Goal: Task Accomplishment & Management: Manage account settings

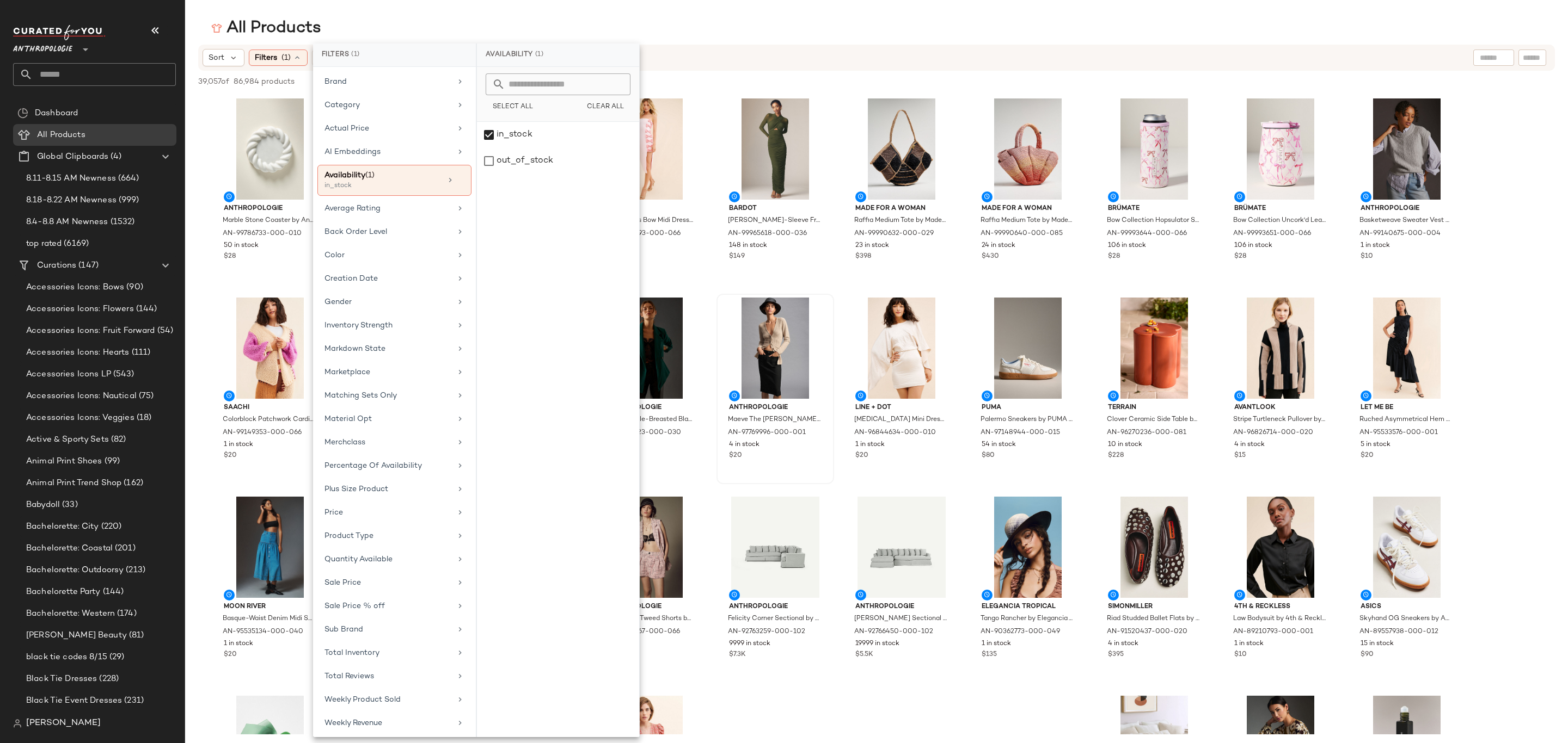
click at [75, 263] on span "Curations" at bounding box center [57, 265] width 39 height 12
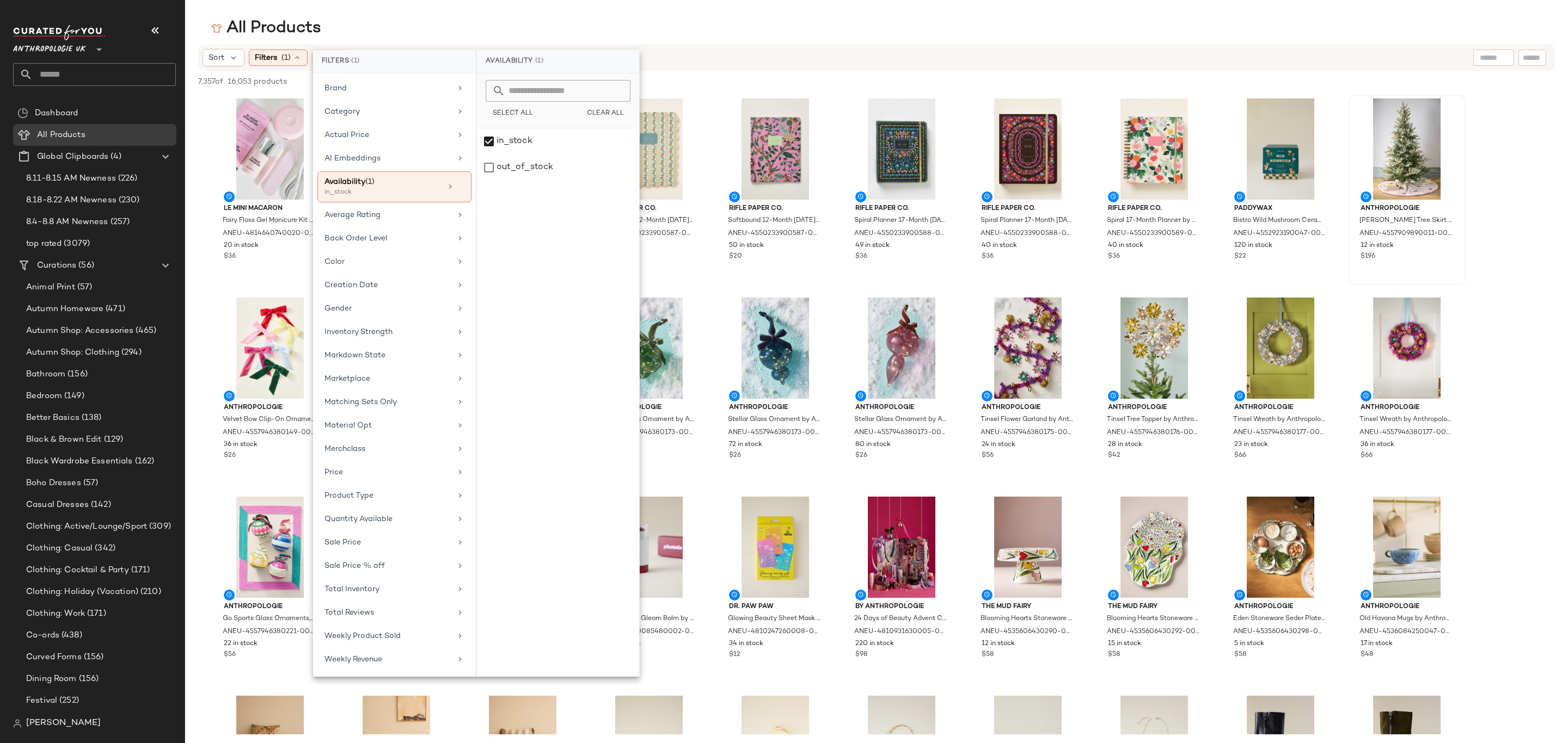
click at [69, 265] on span "Curations" at bounding box center [57, 265] width 39 height 12
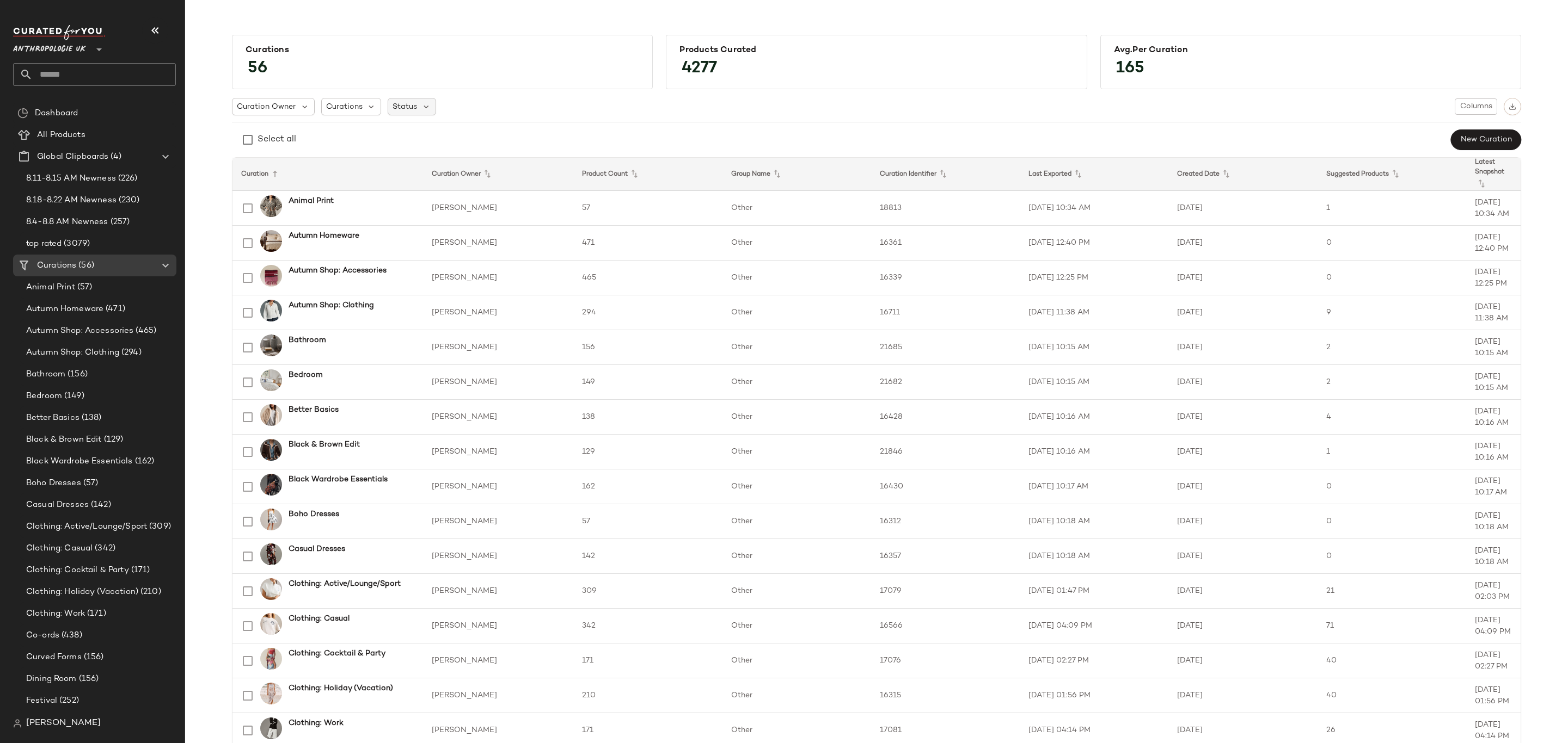
click at [408, 102] on span "Status" at bounding box center [404, 107] width 24 height 11
click at [422, 128] on span "Archived" at bounding box center [429, 134] width 33 height 21
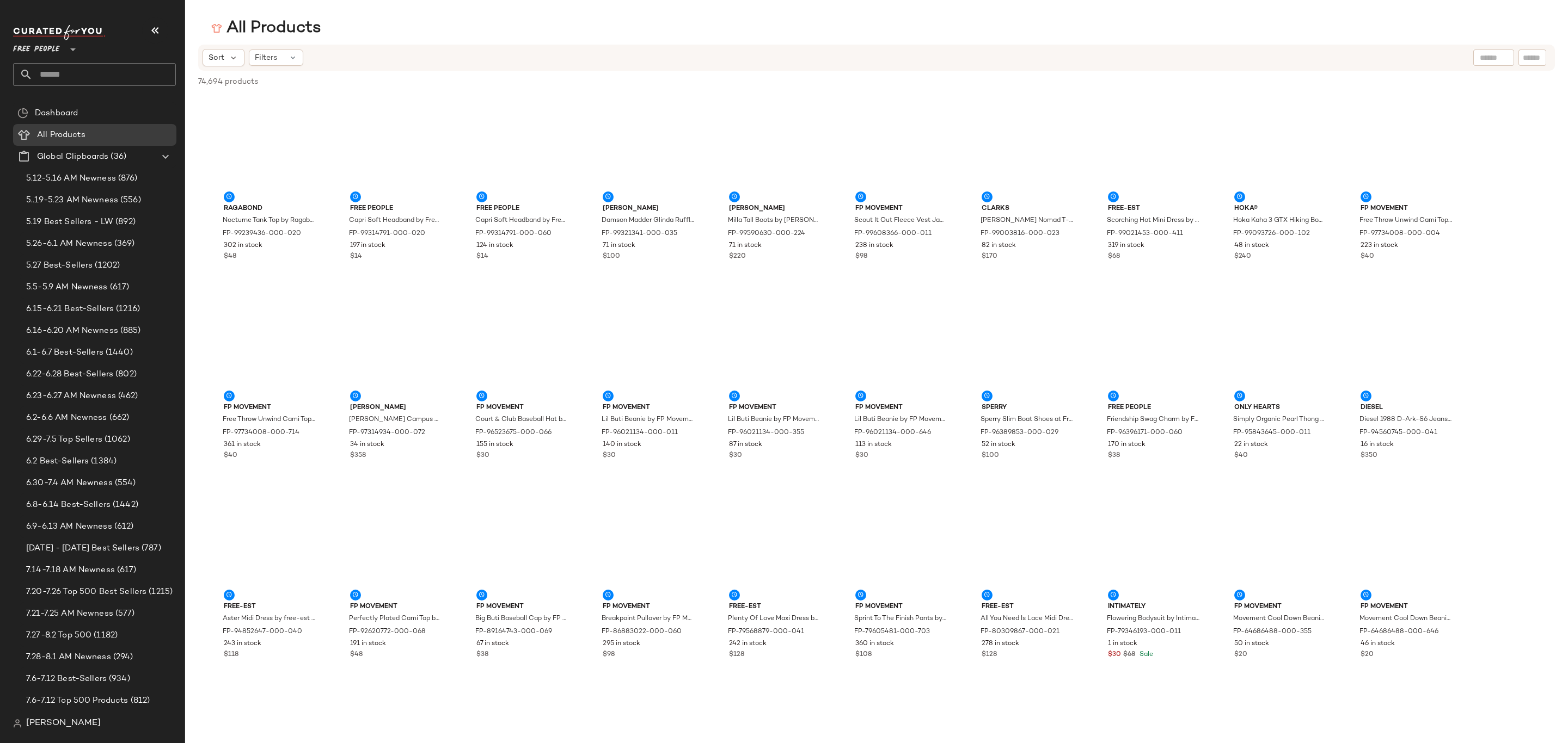
scroll to position [653, 0]
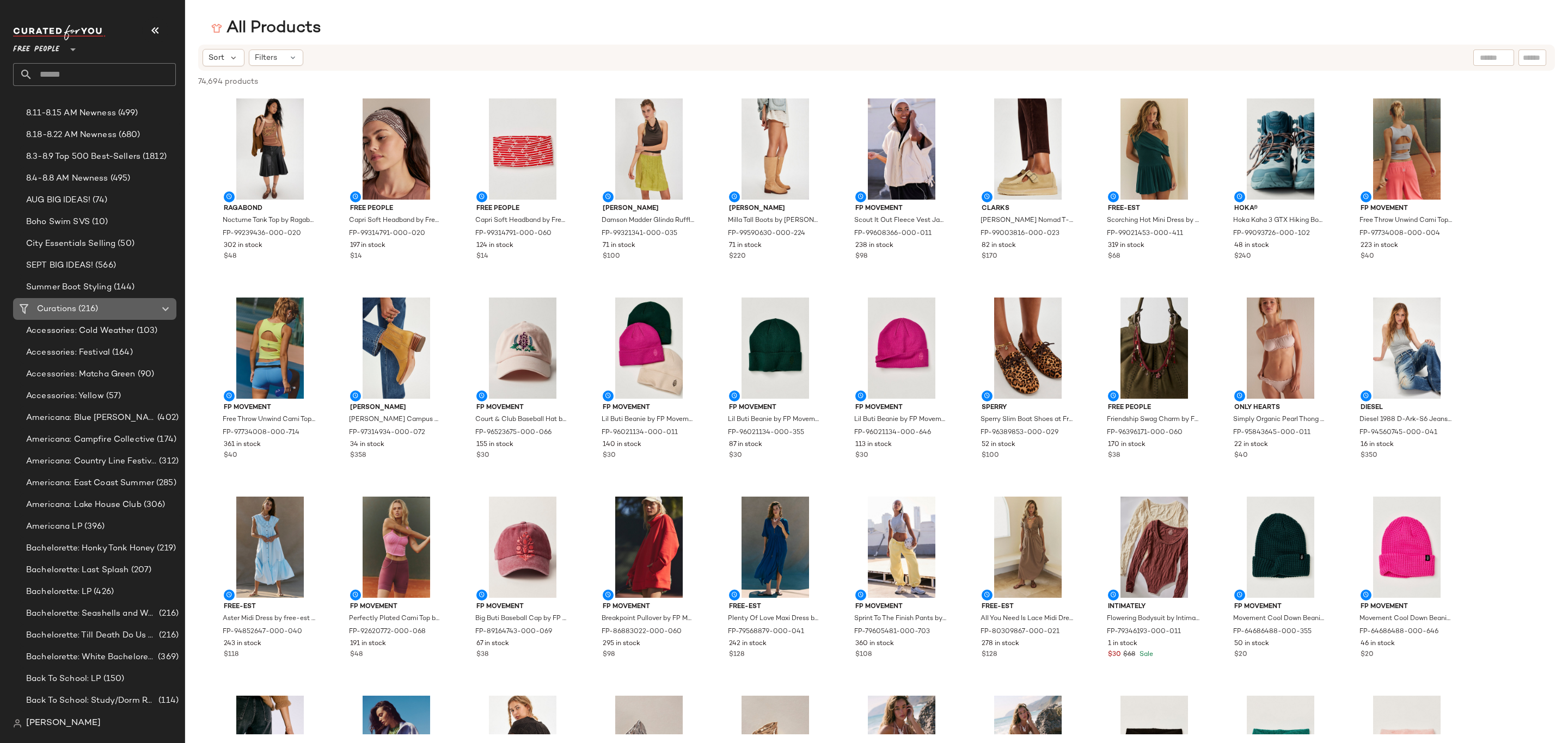
click at [65, 309] on span "Curations" at bounding box center [57, 308] width 39 height 12
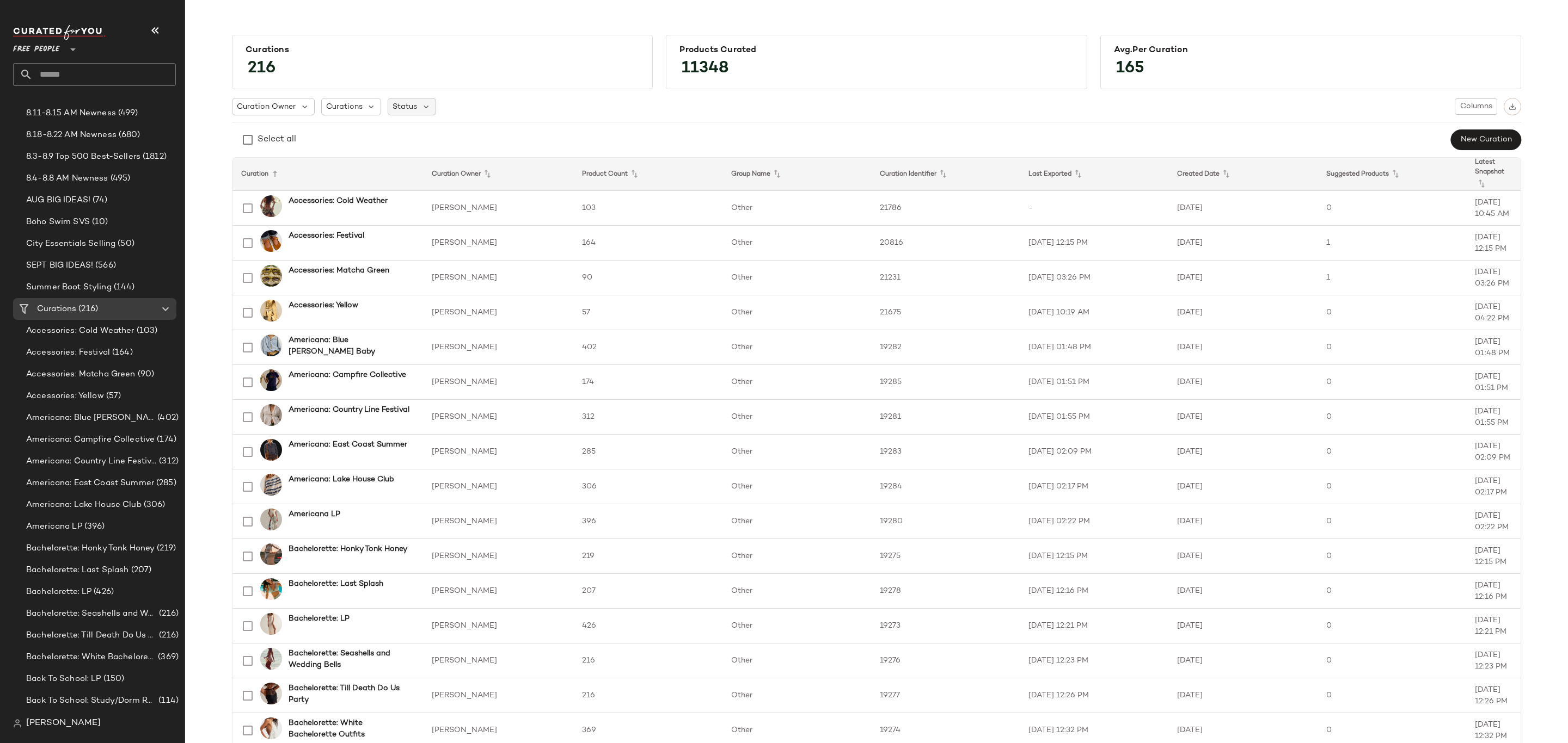
click at [411, 101] on span "Status" at bounding box center [404, 107] width 24 height 11
click at [427, 129] on span "Archived" at bounding box center [429, 134] width 33 height 21
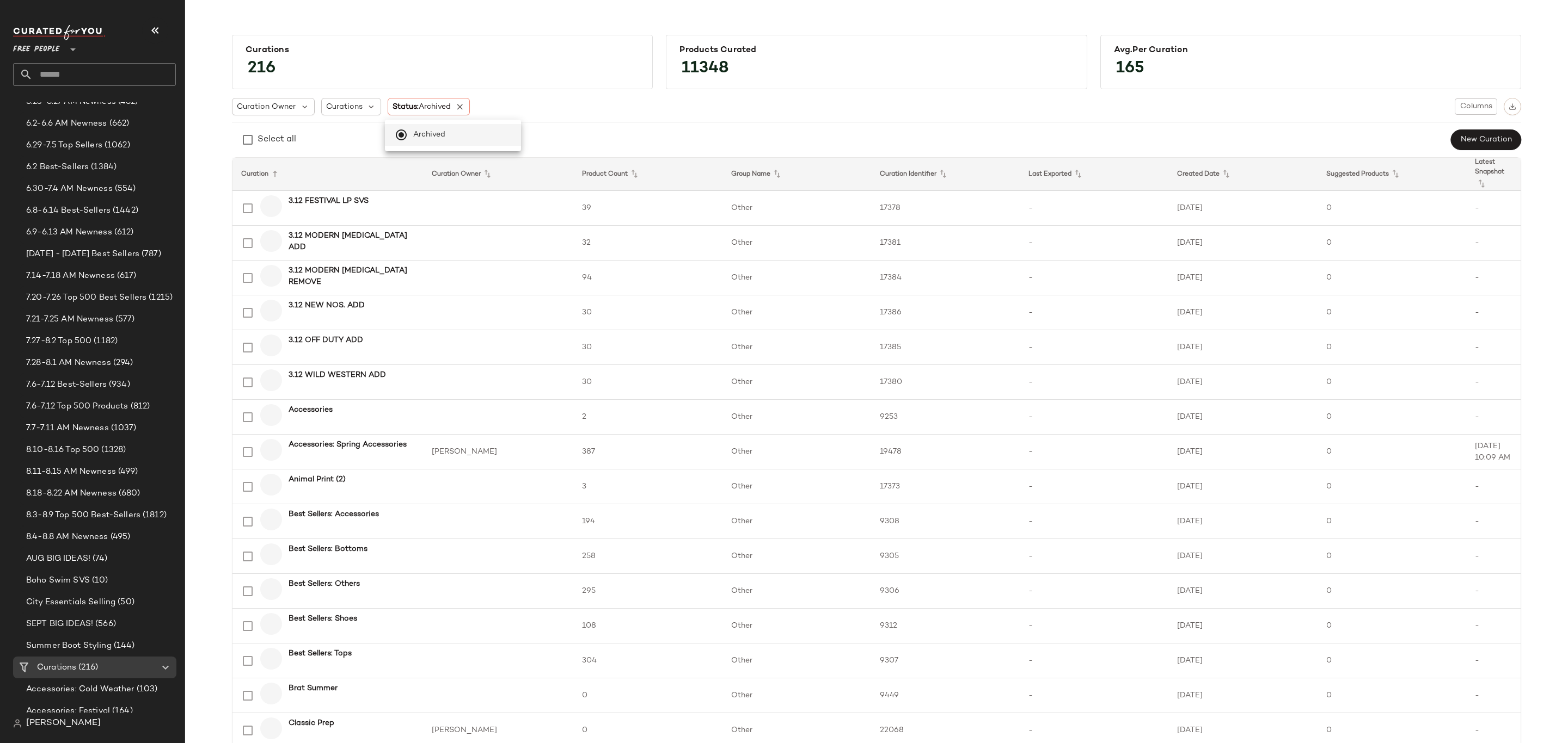
scroll to position [653, 0]
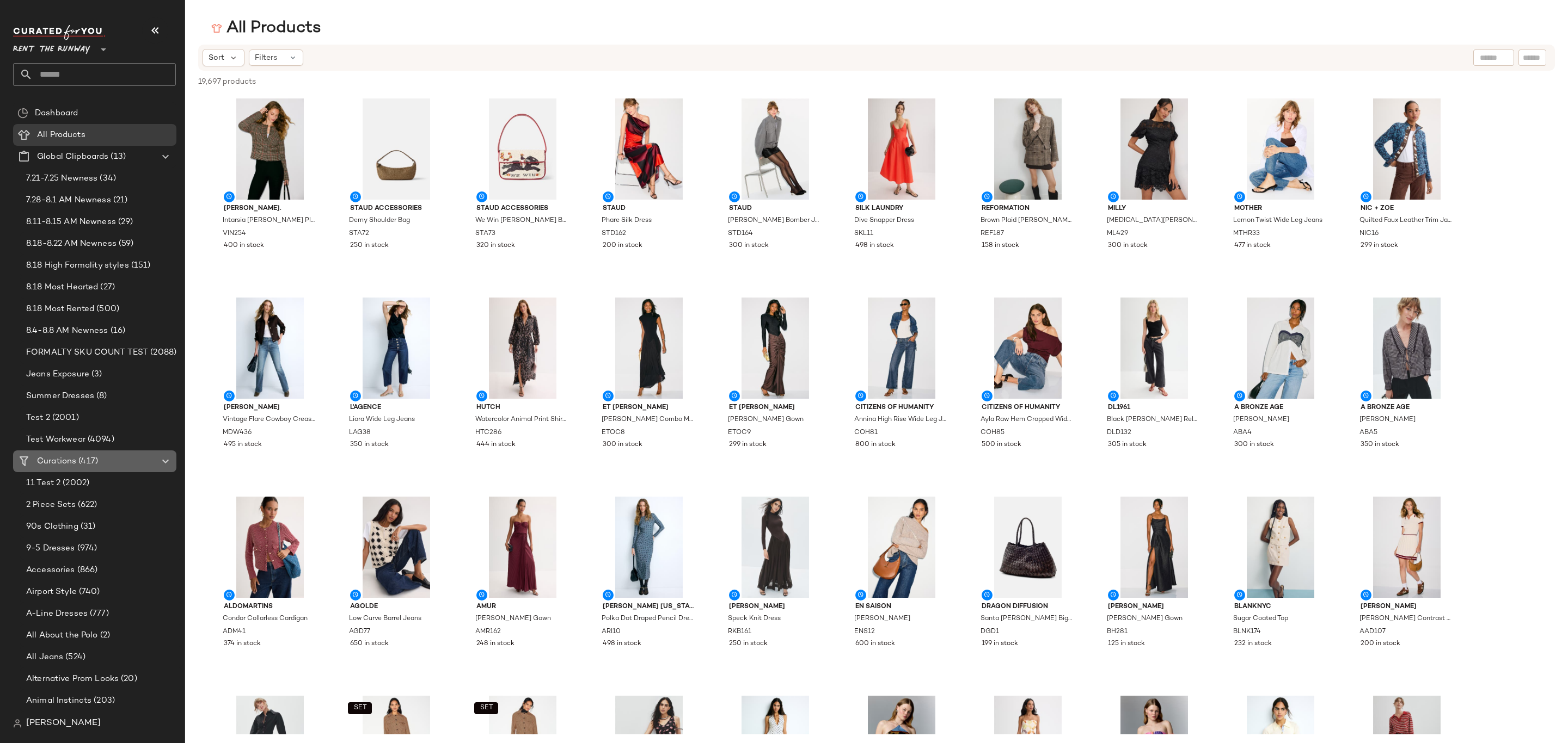
click at [130, 460] on div "Curations (417)" at bounding box center [95, 461] width 123 height 12
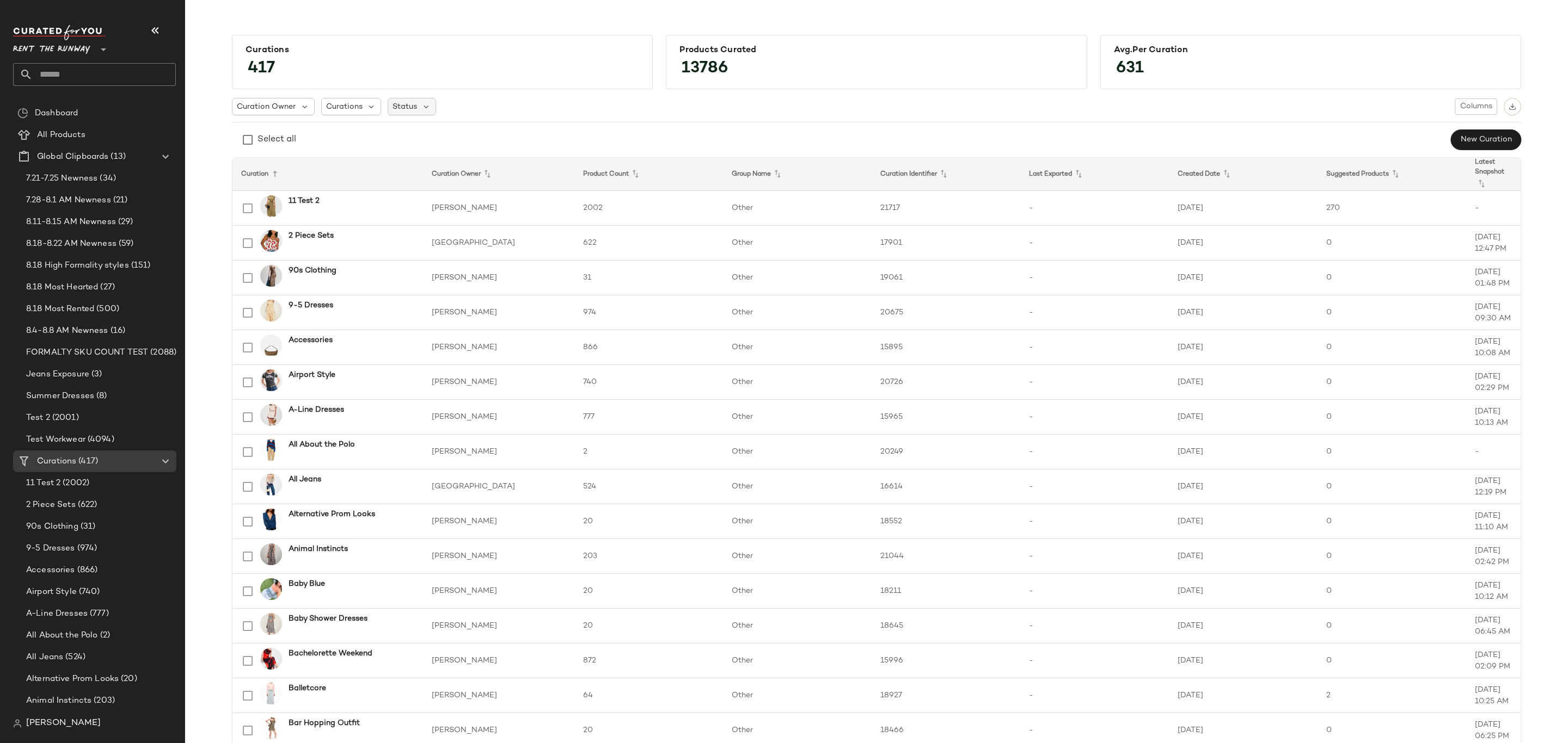
click at [410, 101] on span "Status" at bounding box center [404, 107] width 24 height 11
click at [429, 134] on span "Archived" at bounding box center [429, 134] width 33 height 21
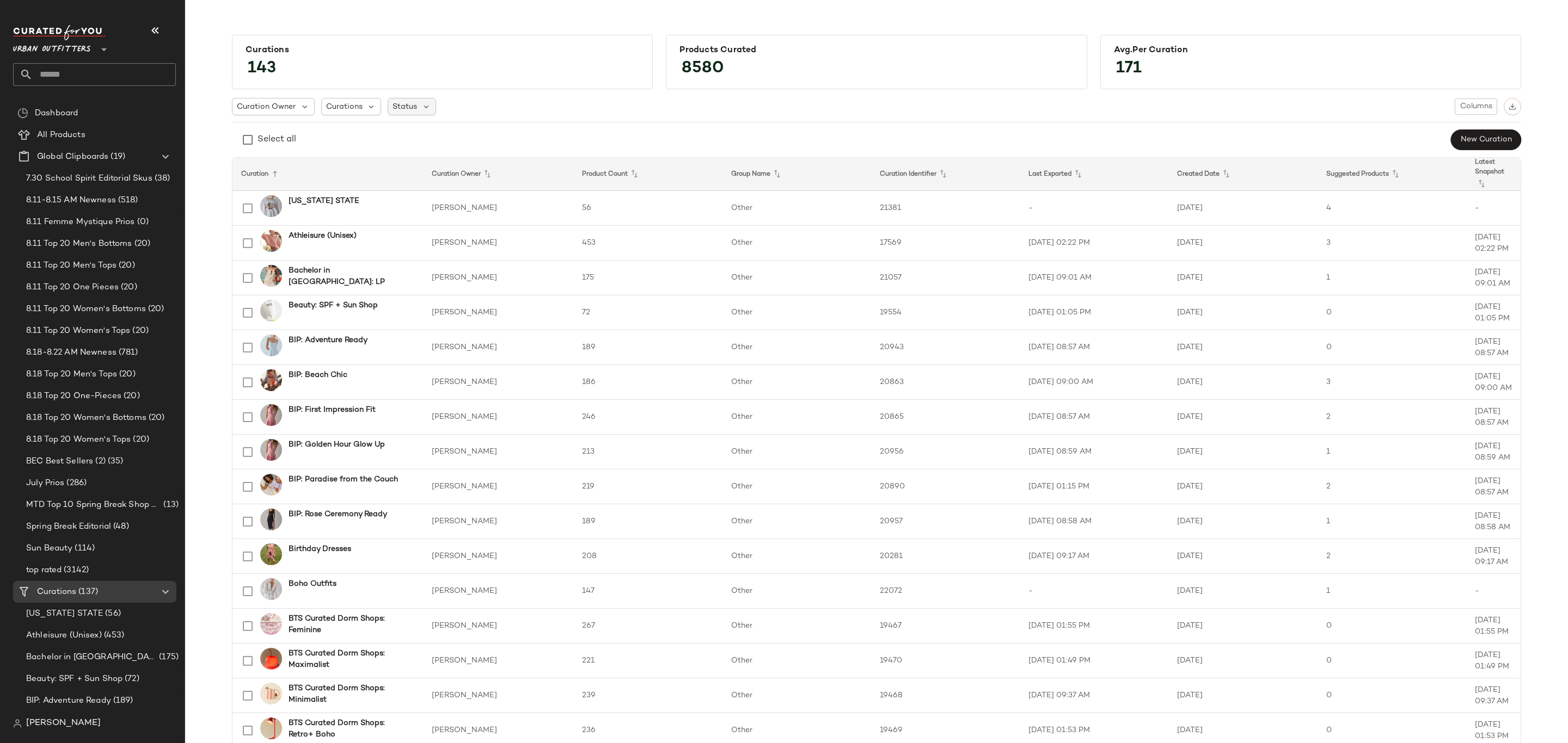
click at [405, 110] on span "Status" at bounding box center [404, 107] width 24 height 11
click at [443, 141] on span "Archived" at bounding box center [429, 134] width 33 height 21
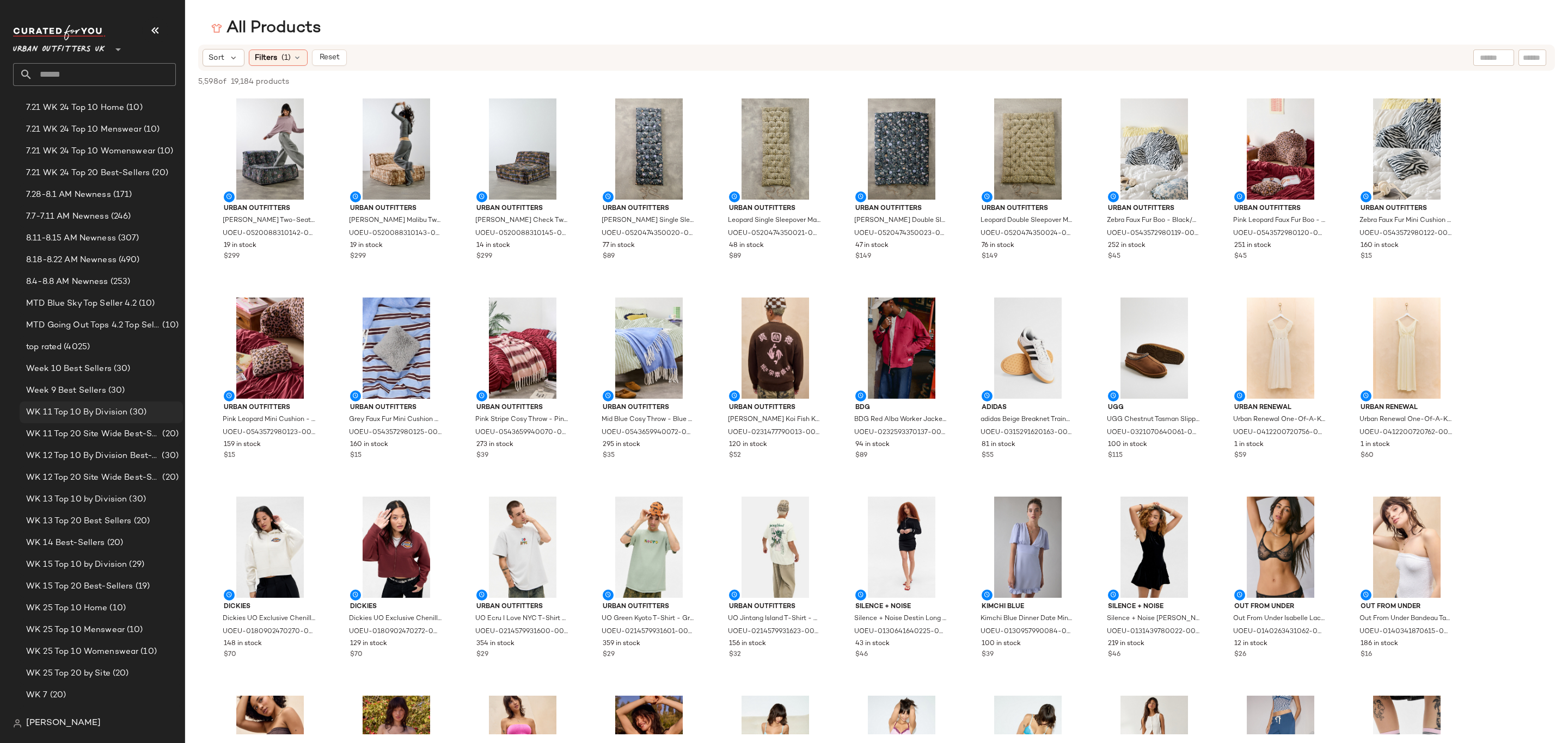
scroll to position [1632, 0]
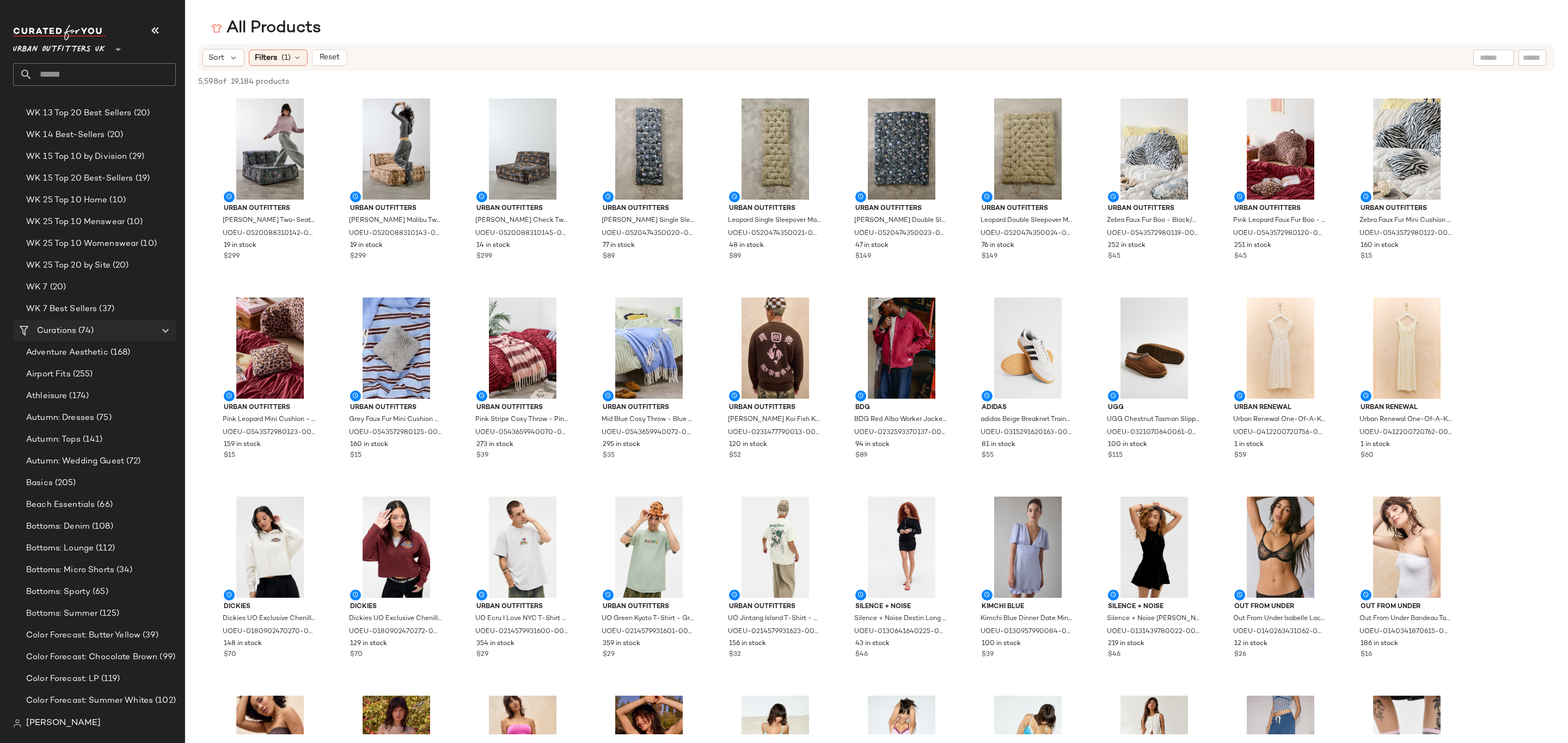
click at [89, 327] on span "(74)" at bounding box center [85, 331] width 18 height 12
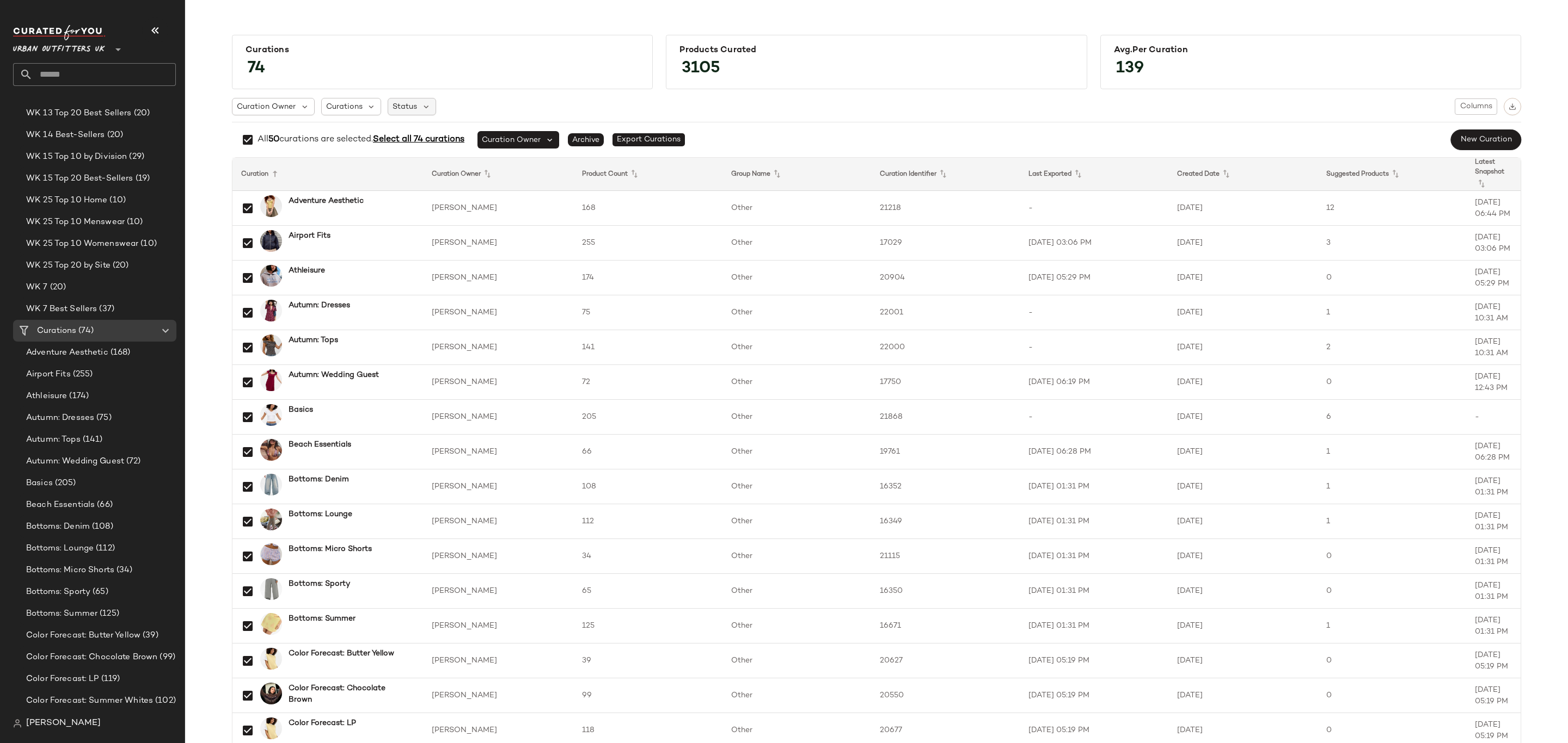
click at [410, 106] on span "Status" at bounding box center [404, 107] width 24 height 11
click at [435, 135] on span "Archived" at bounding box center [429, 134] width 33 height 21
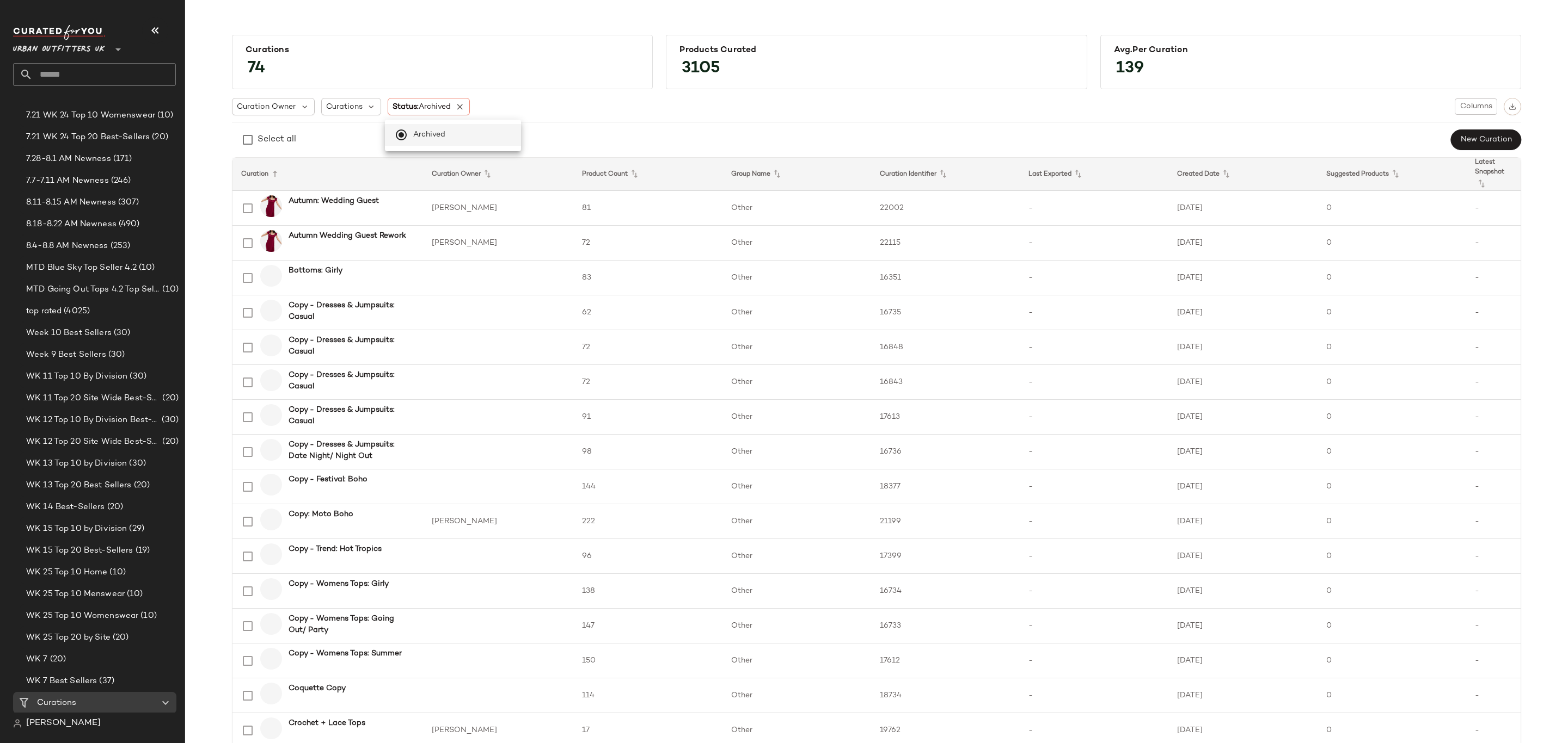
scroll to position [1632, 0]
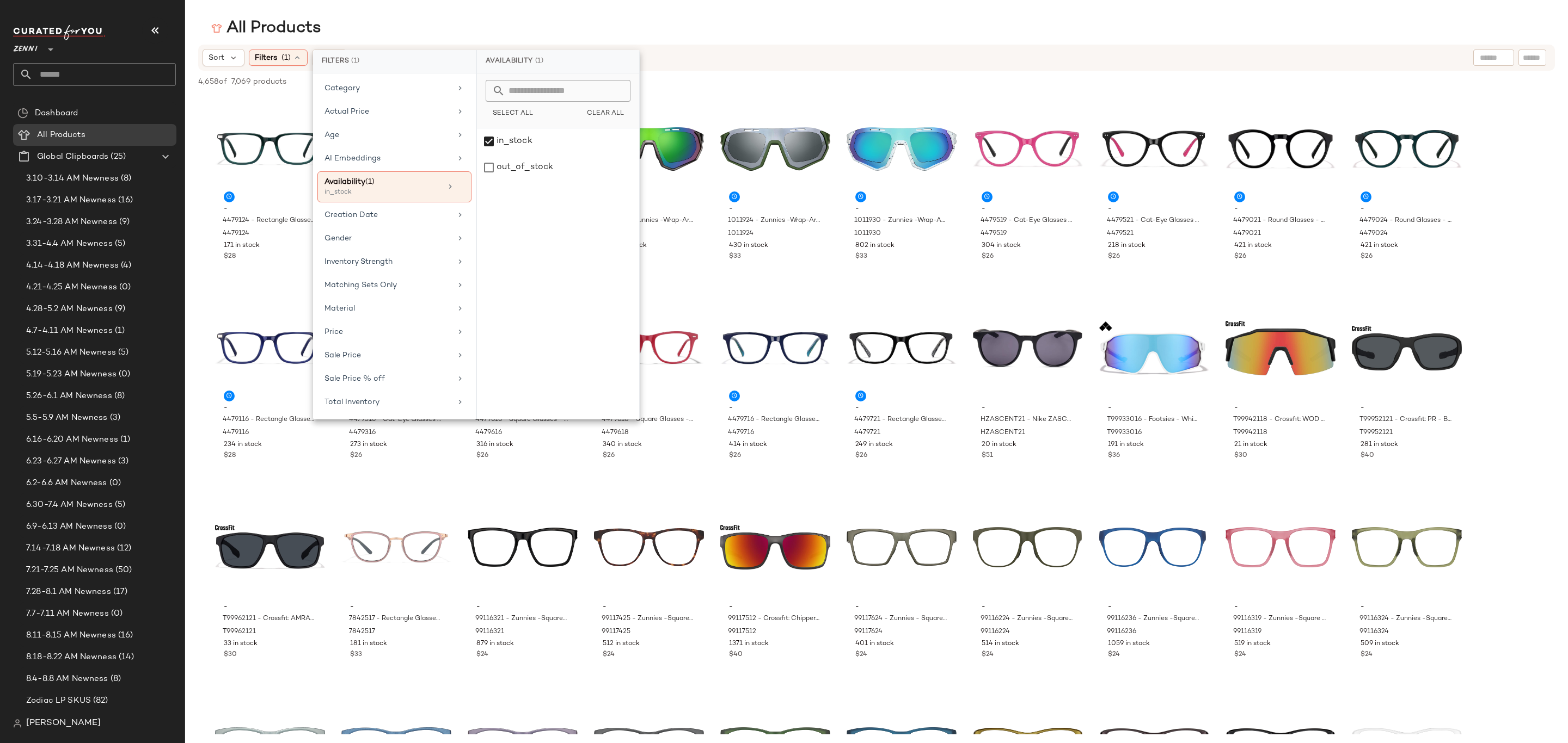
scroll to position [572, 0]
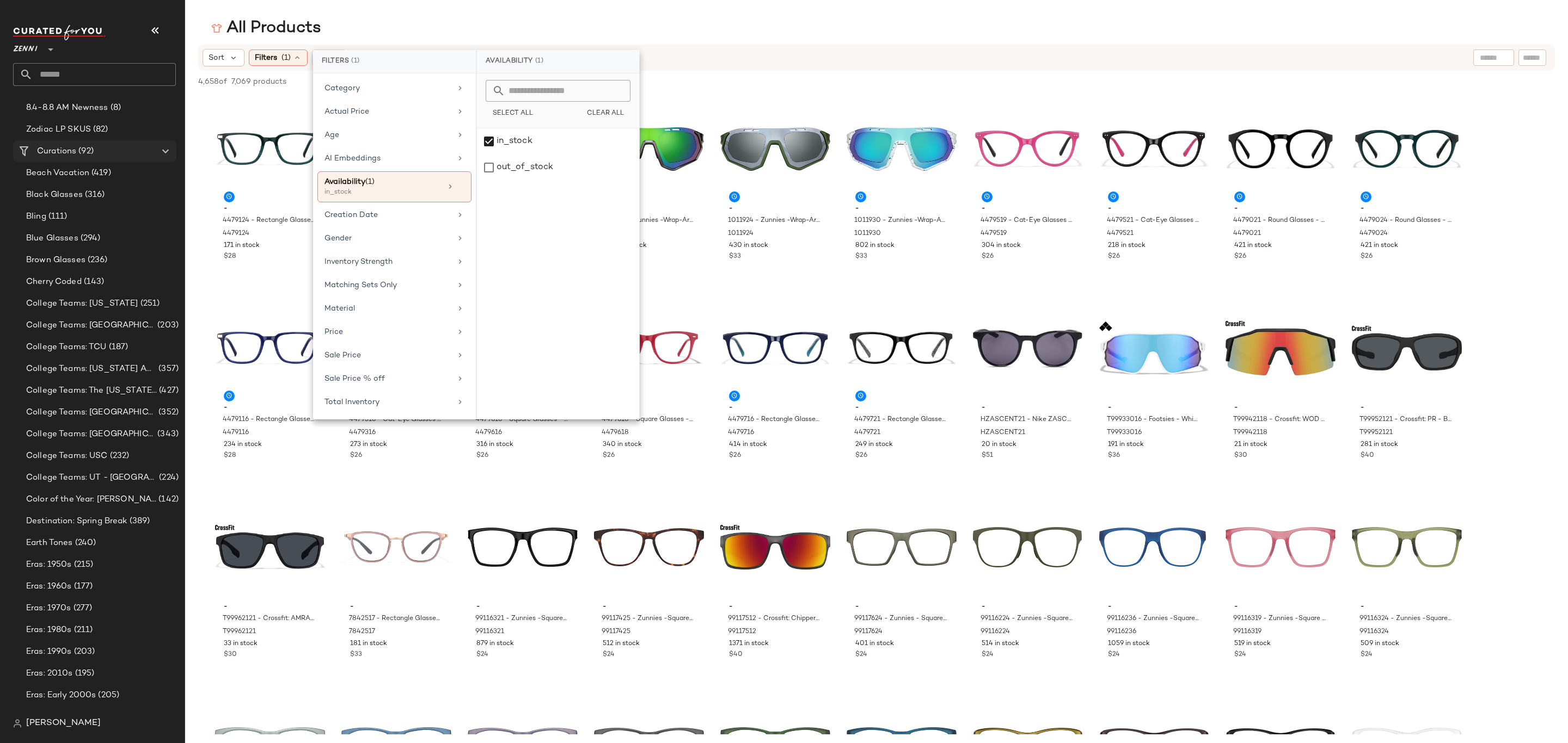
click at [74, 151] on span "Curations" at bounding box center [57, 151] width 39 height 12
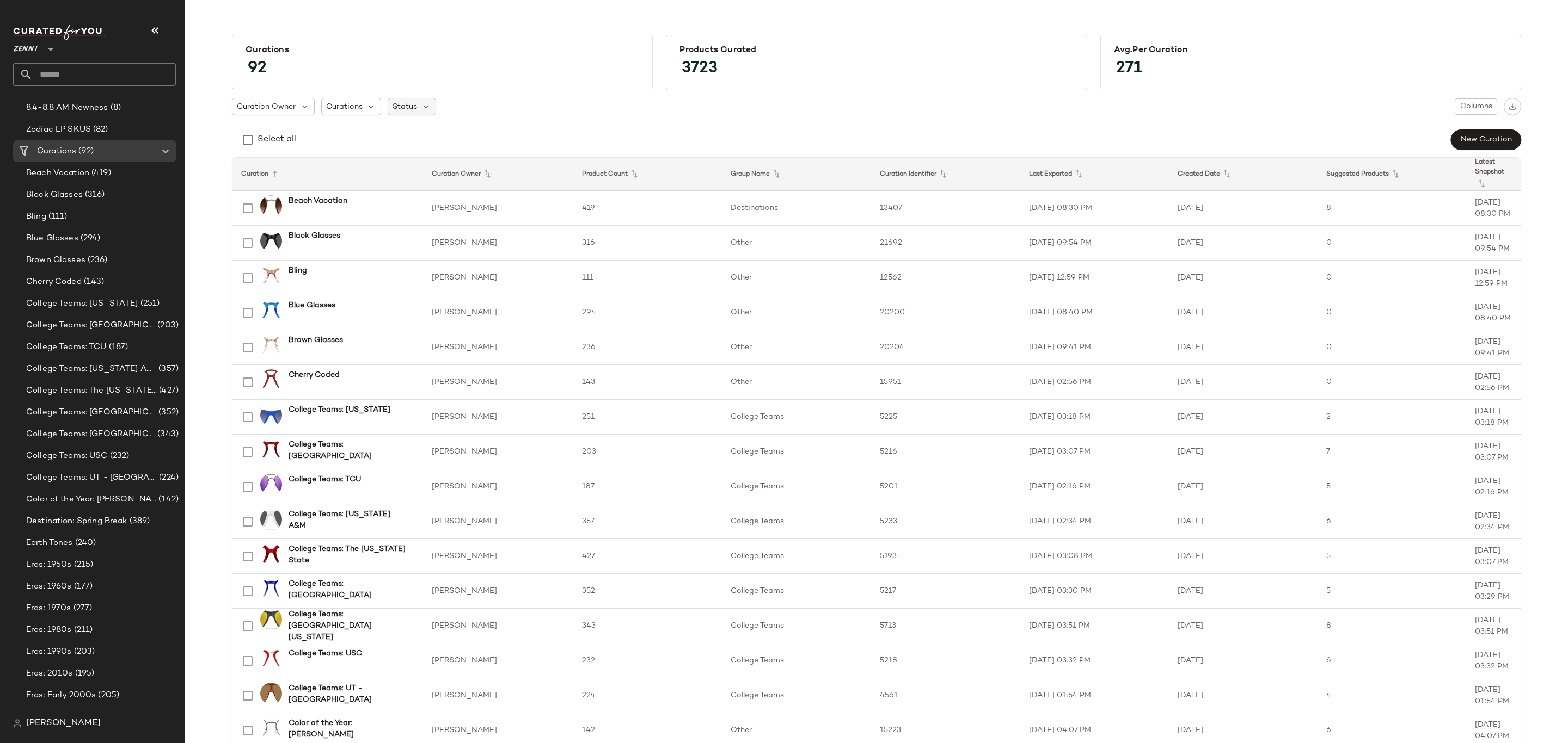
click at [418, 100] on div "Status" at bounding box center [412, 106] width 48 height 18
click at [430, 139] on span "Archived" at bounding box center [429, 134] width 33 height 21
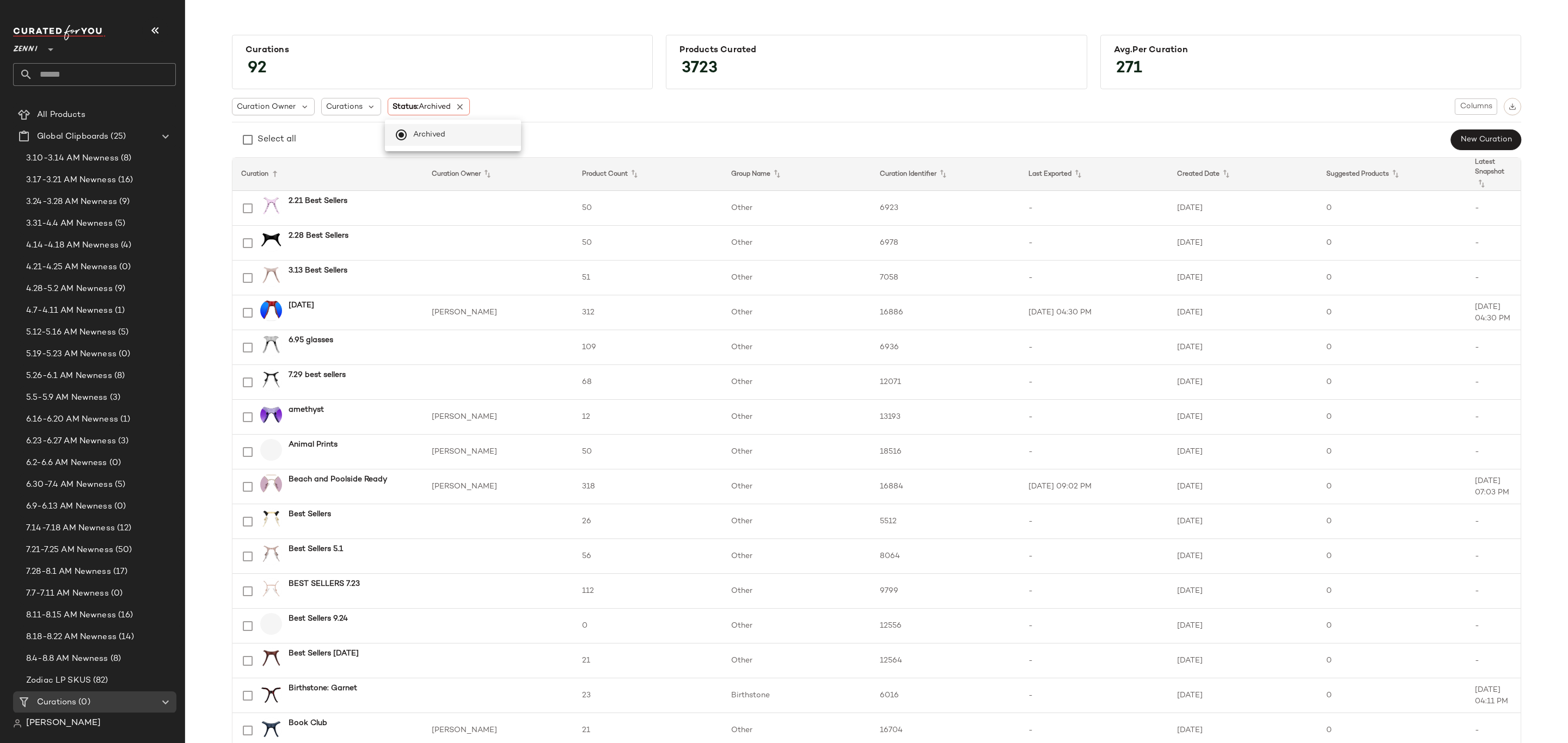
scroll to position [572, 0]
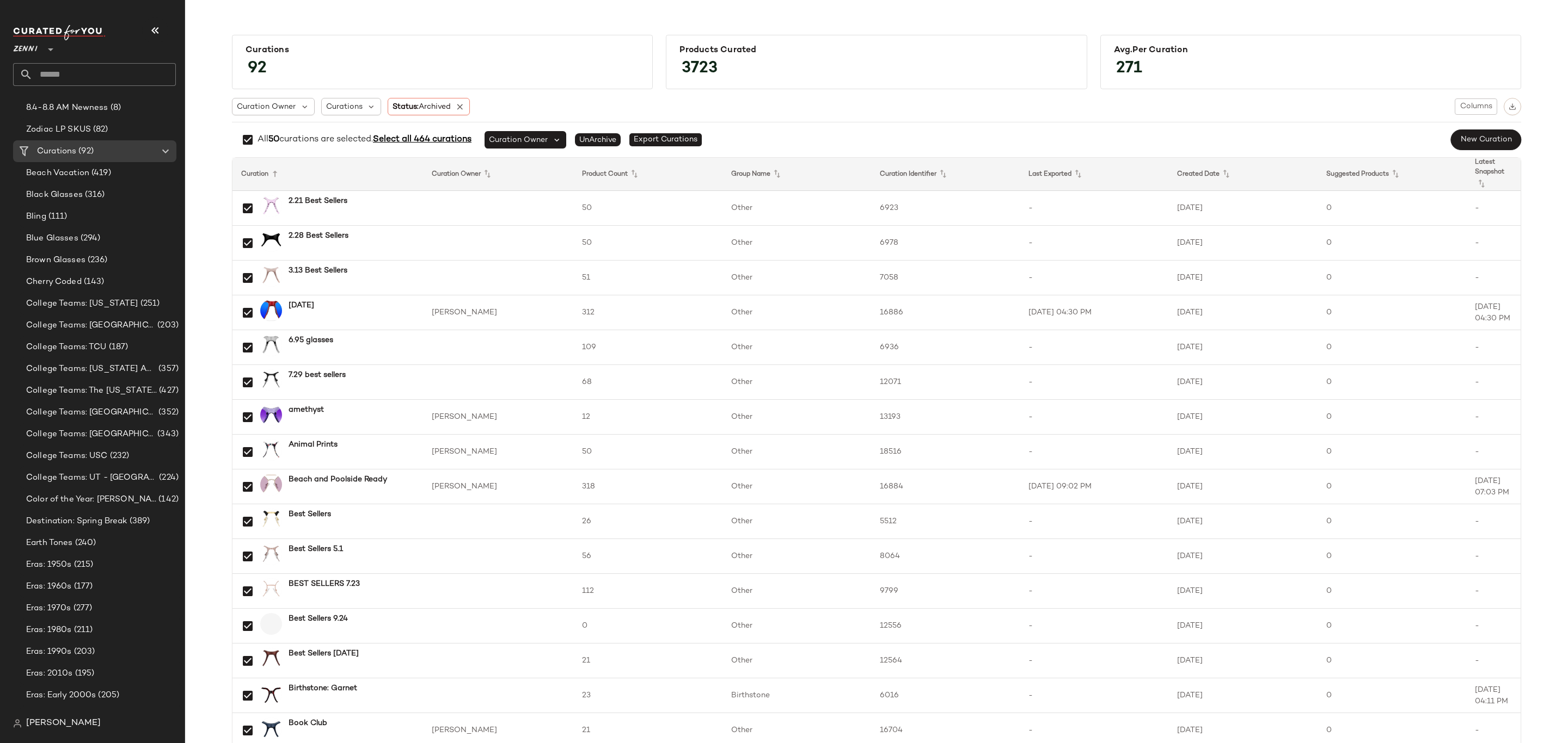
drag, startPoint x: 461, startPoint y: 102, endPoint x: 845, endPoint y: 17, distance: 393.3
click at [461, 101] on icon at bounding box center [459, 106] width 10 height 10
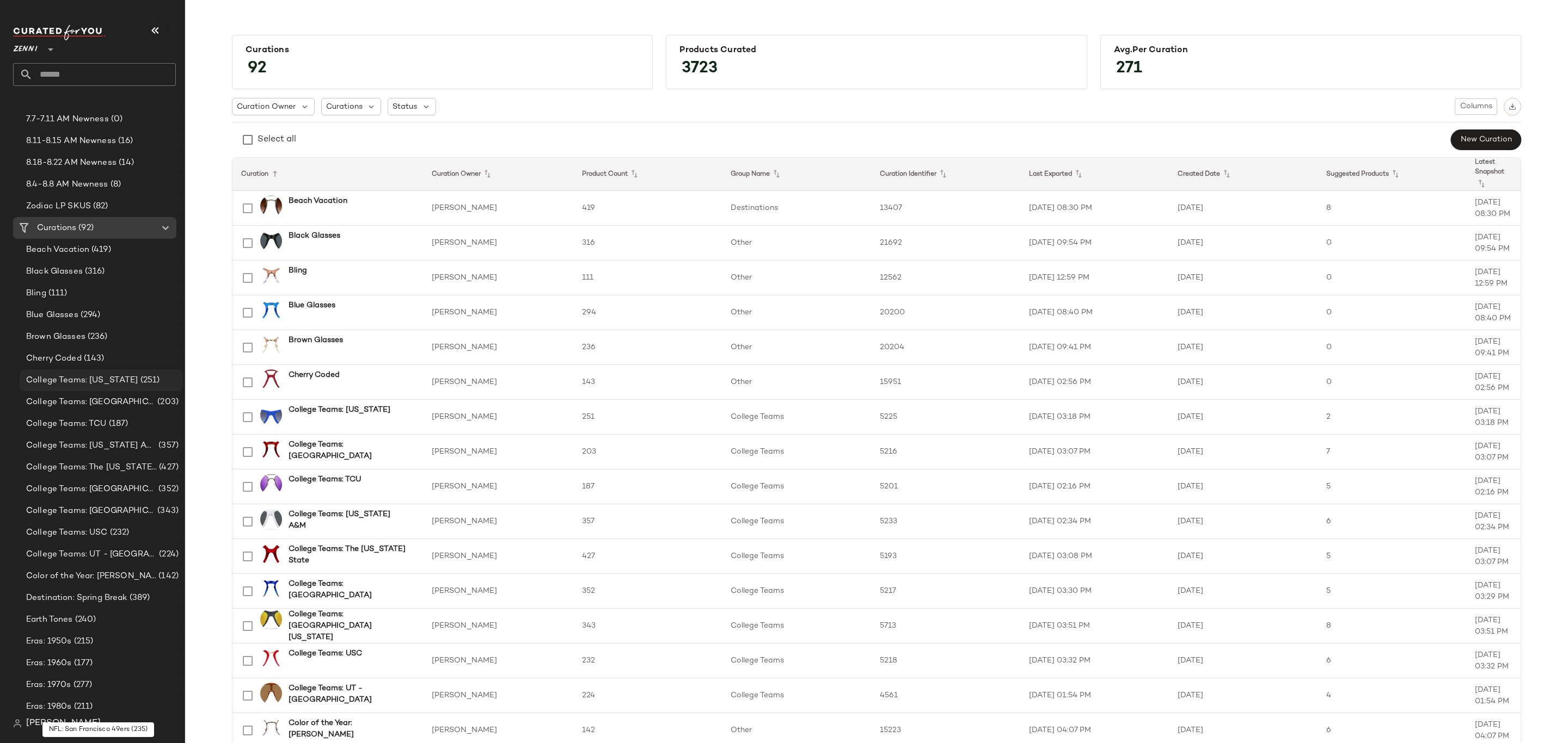
scroll to position [490, 0]
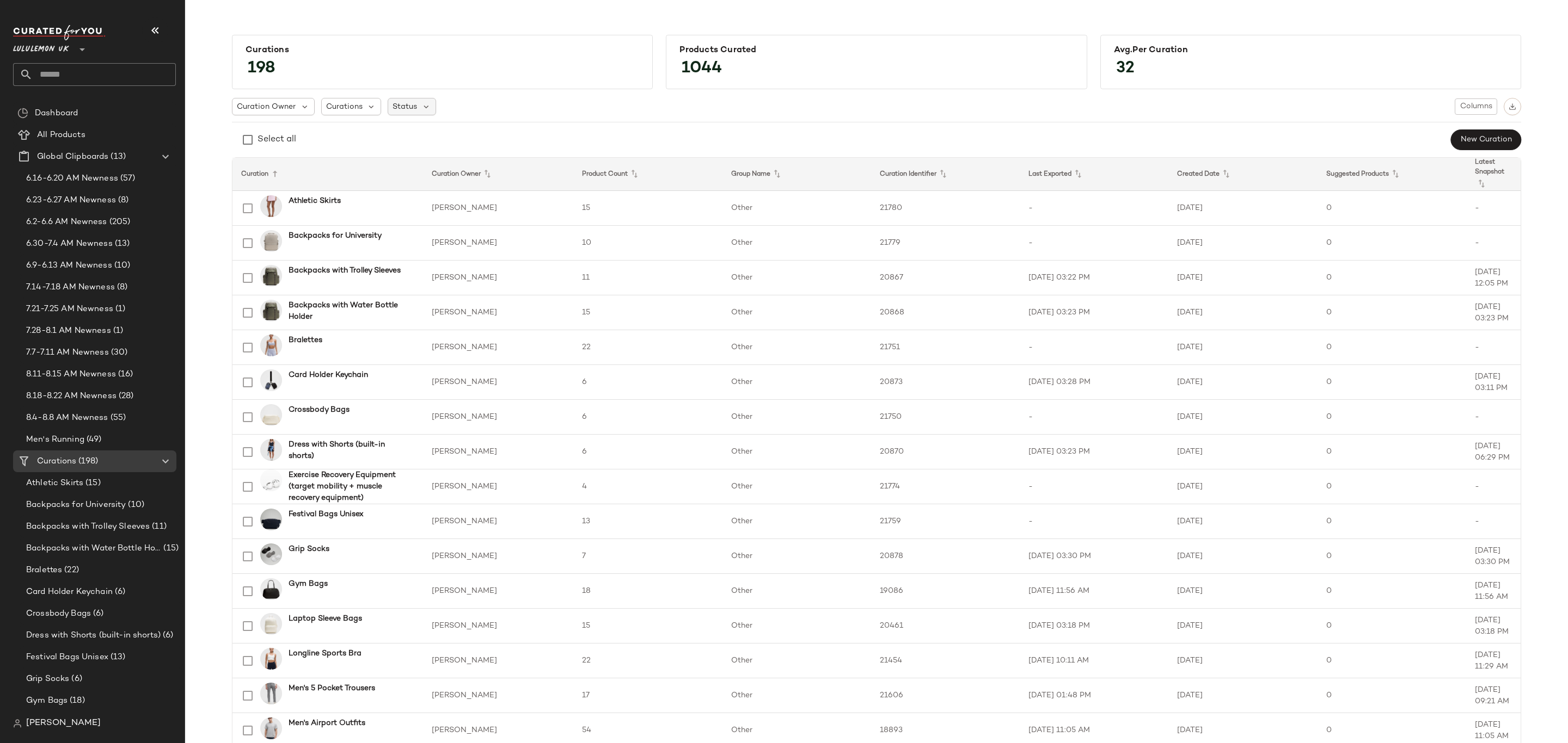
click at [408, 106] on span "Status" at bounding box center [404, 107] width 24 height 11
click at [425, 133] on span "Archived" at bounding box center [429, 134] width 33 height 21
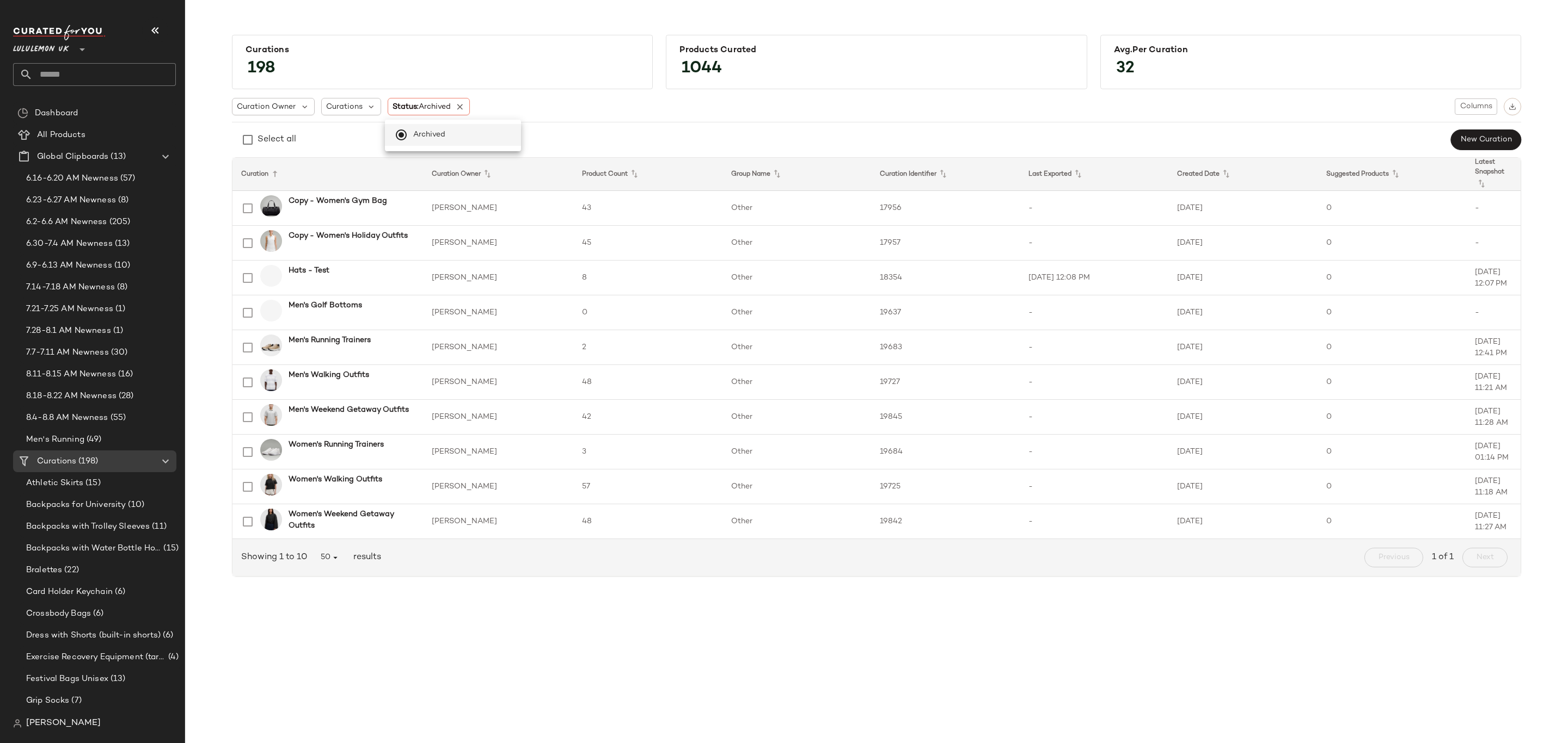
click at [661, 137] on div "Select all New Curation" at bounding box center [877, 139] width 1289 height 21
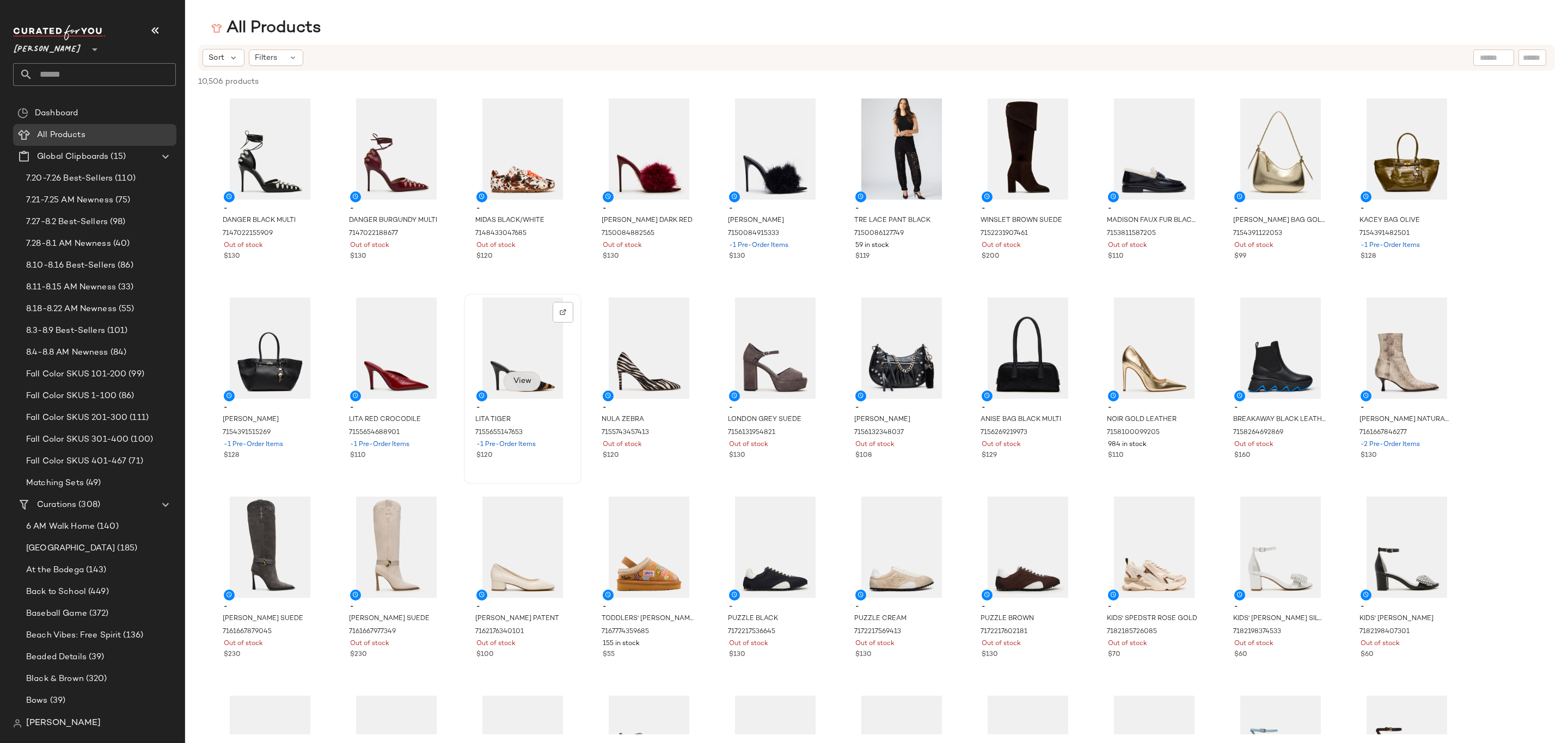
click at [524, 375] on button "View" at bounding box center [522, 381] width 37 height 20
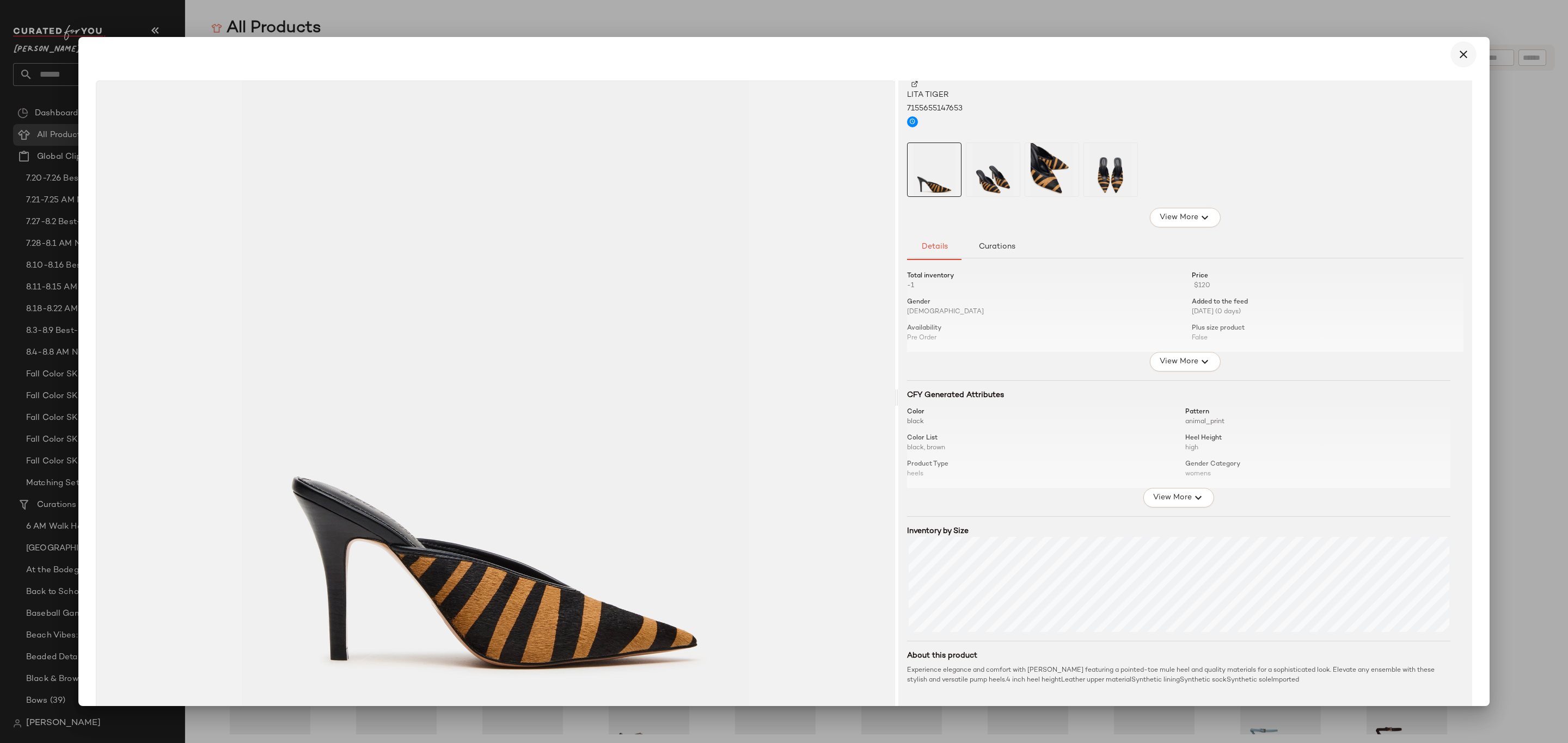
click at [1457, 54] on icon "button" at bounding box center [1464, 54] width 13 height 13
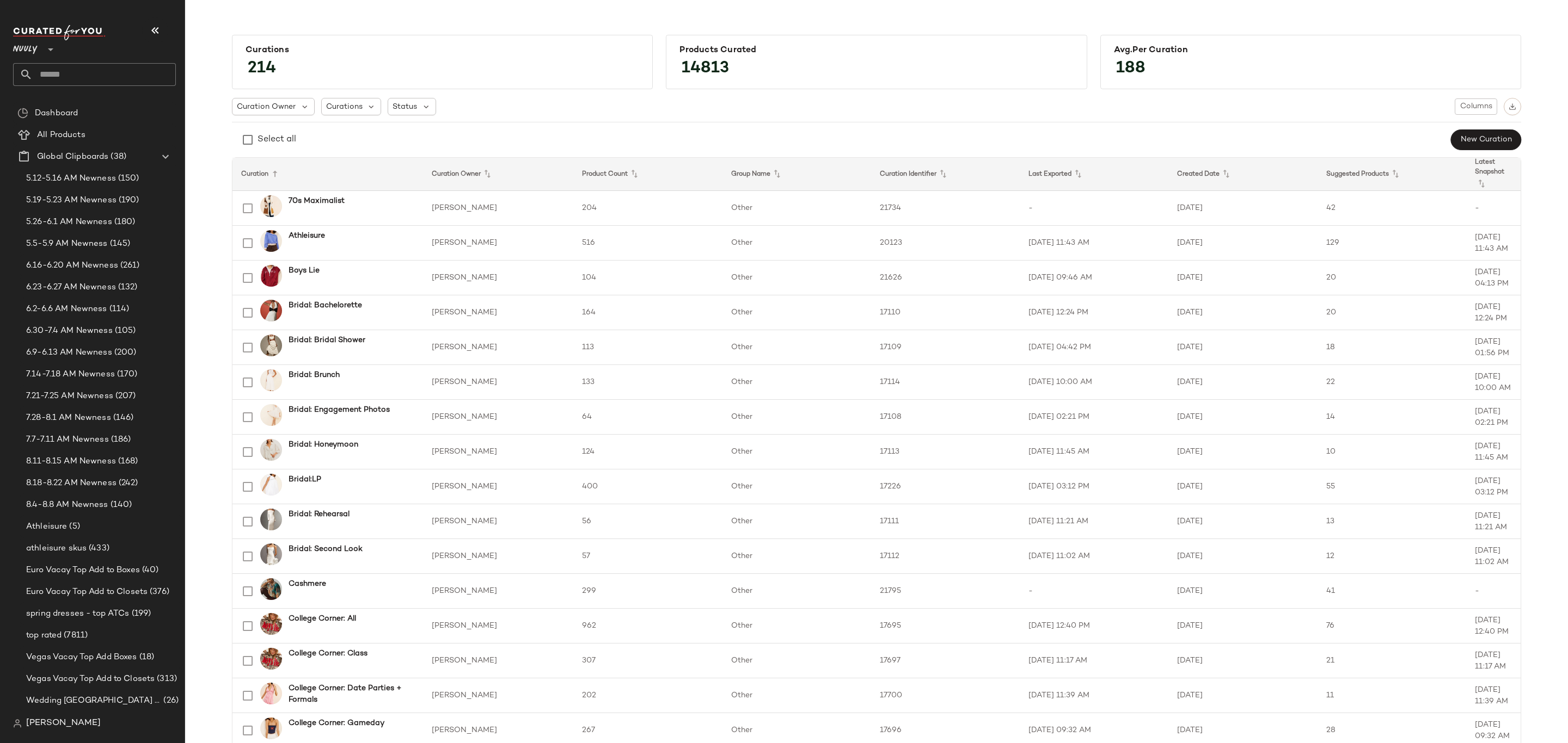
scroll to position [572, 0]
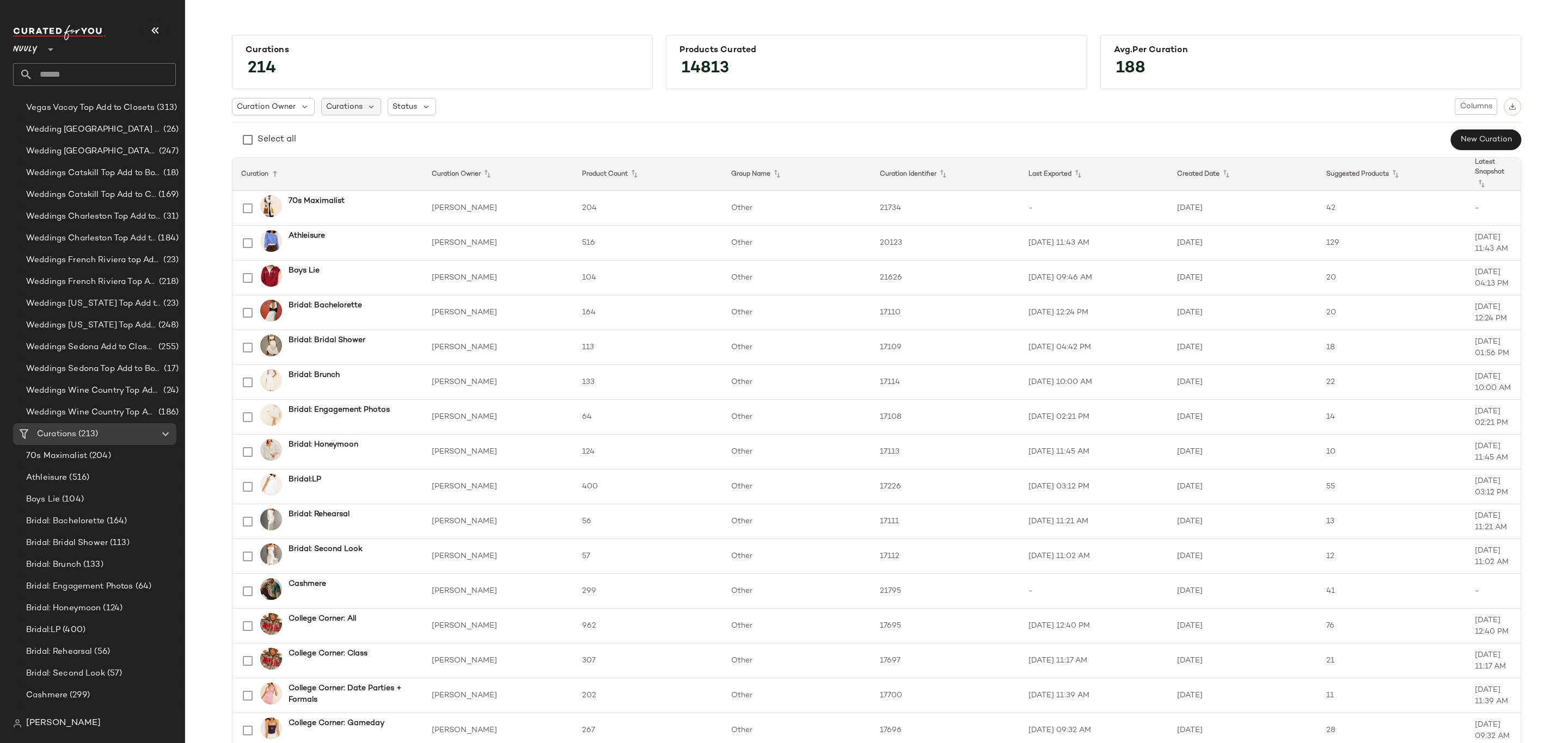
click at [351, 110] on span "Curations" at bounding box center [344, 107] width 36 height 11
click at [497, 99] on div "Curation Owner Curations Status Columns" at bounding box center [877, 106] width 1289 height 18
click at [427, 102] on icon at bounding box center [426, 106] width 10 height 10
click at [470, 132] on label "Archived" at bounding box center [465, 134] width 112 height 21
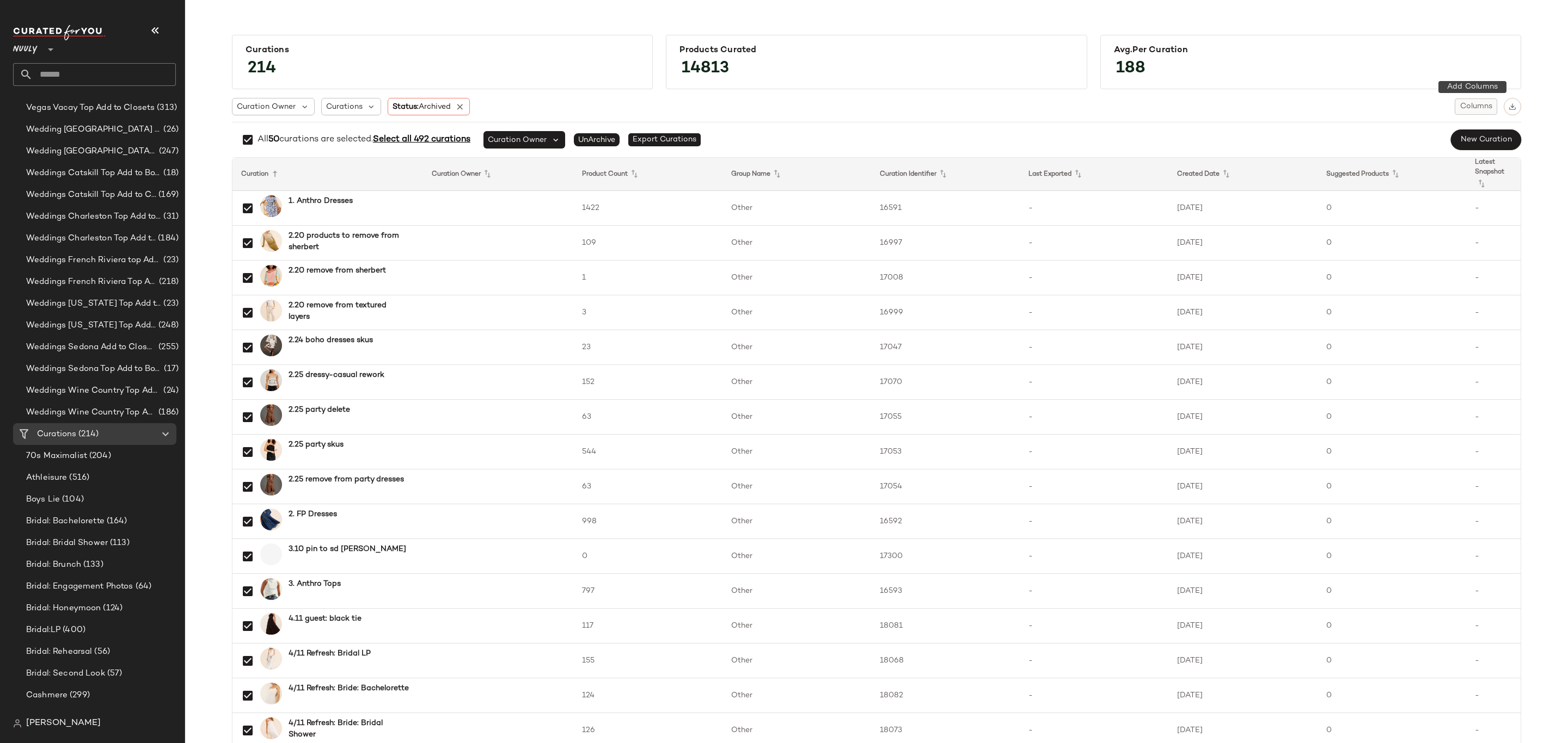
click at [1488, 102] on span "Columns" at bounding box center [1476, 106] width 33 height 8
click at [1442, 177] on div "Last Updated" at bounding box center [1425, 177] width 118 height 21
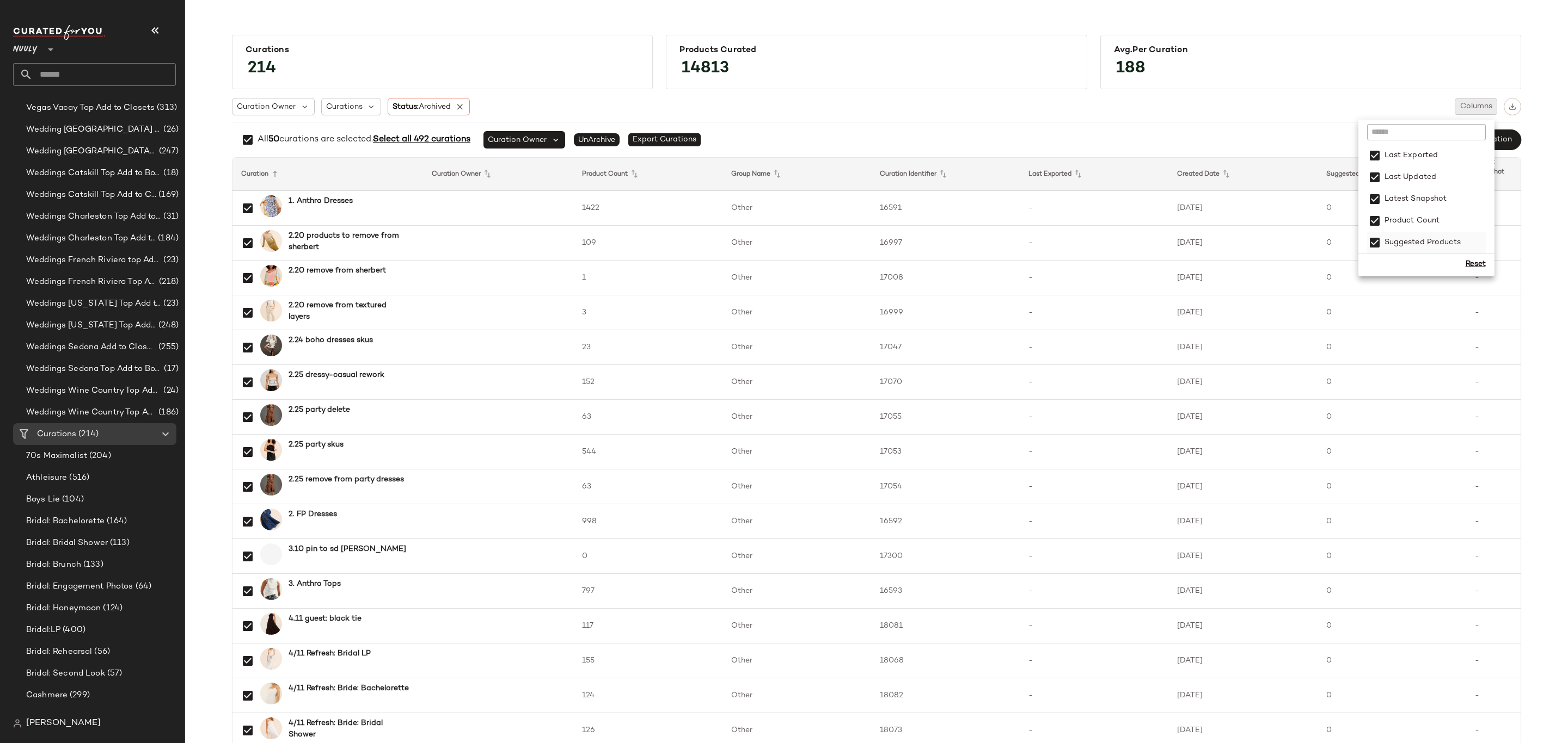
scroll to position [136, 0]
click at [1339, 113] on div "Curation Owner Curations Status: Archived Columns" at bounding box center [877, 106] width 1289 height 18
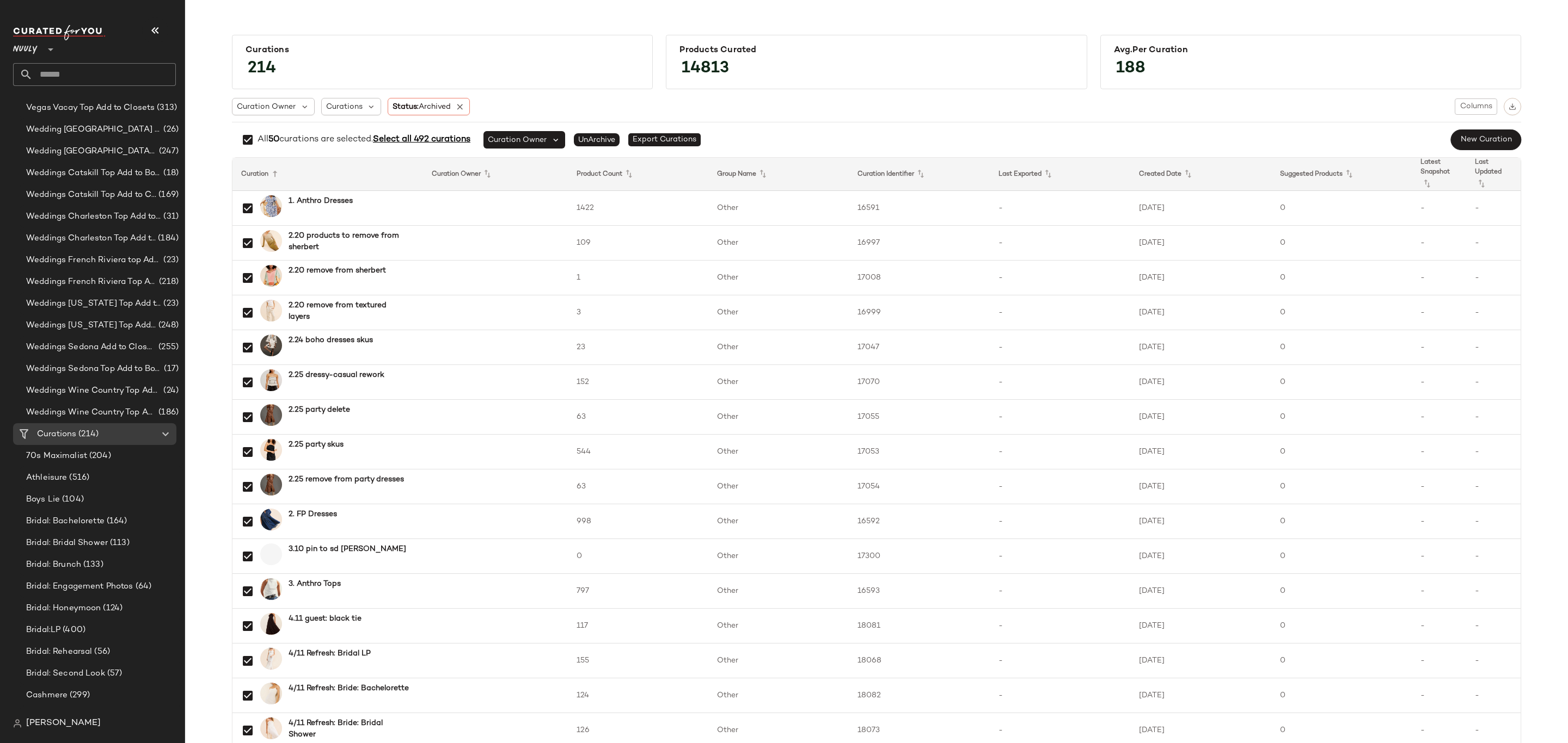
click at [1333, 129] on div "All 50 curations are selected. Select all 492 curations Curation Owner UnArchiv…" at bounding box center [877, 139] width 1289 height 21
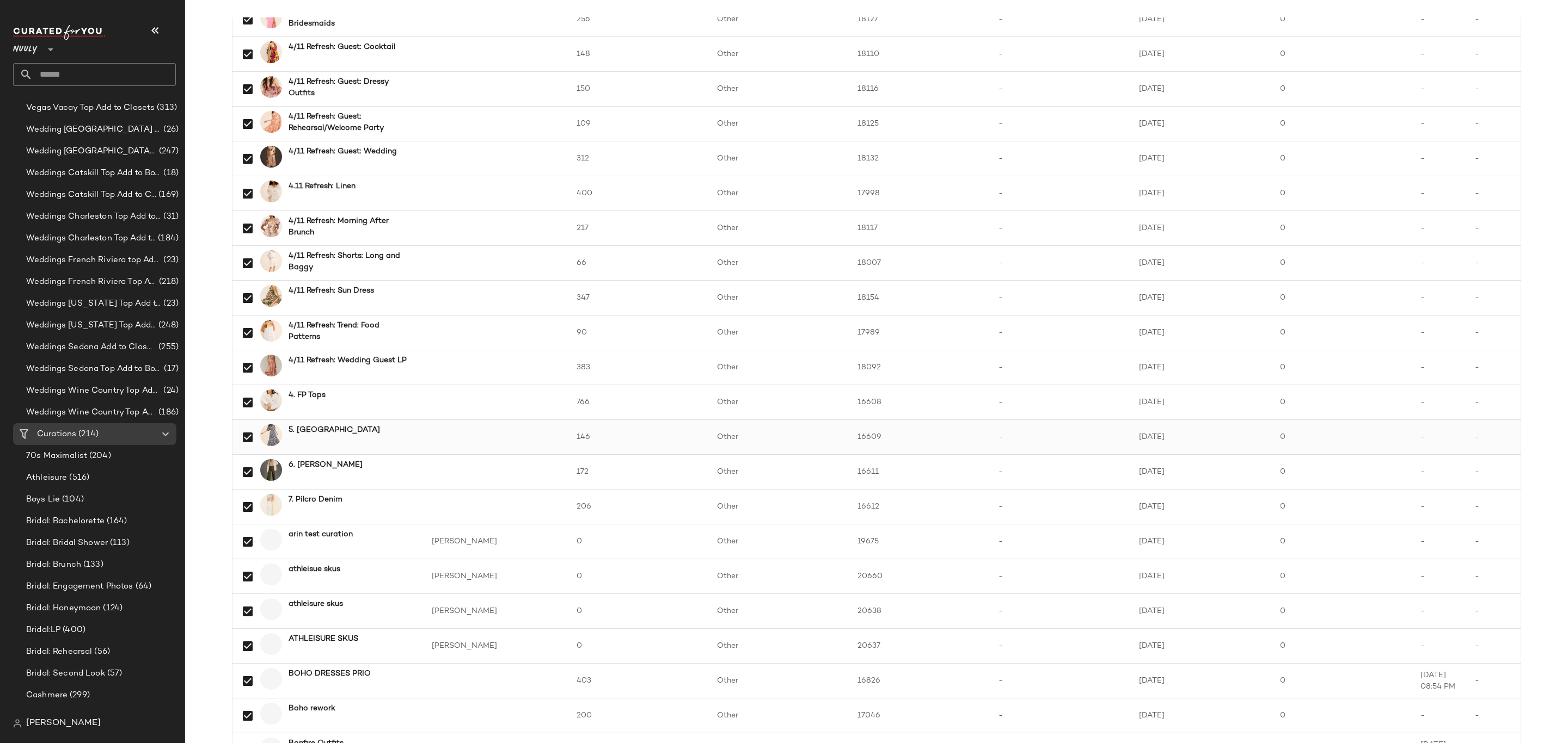
scroll to position [1252, 0]
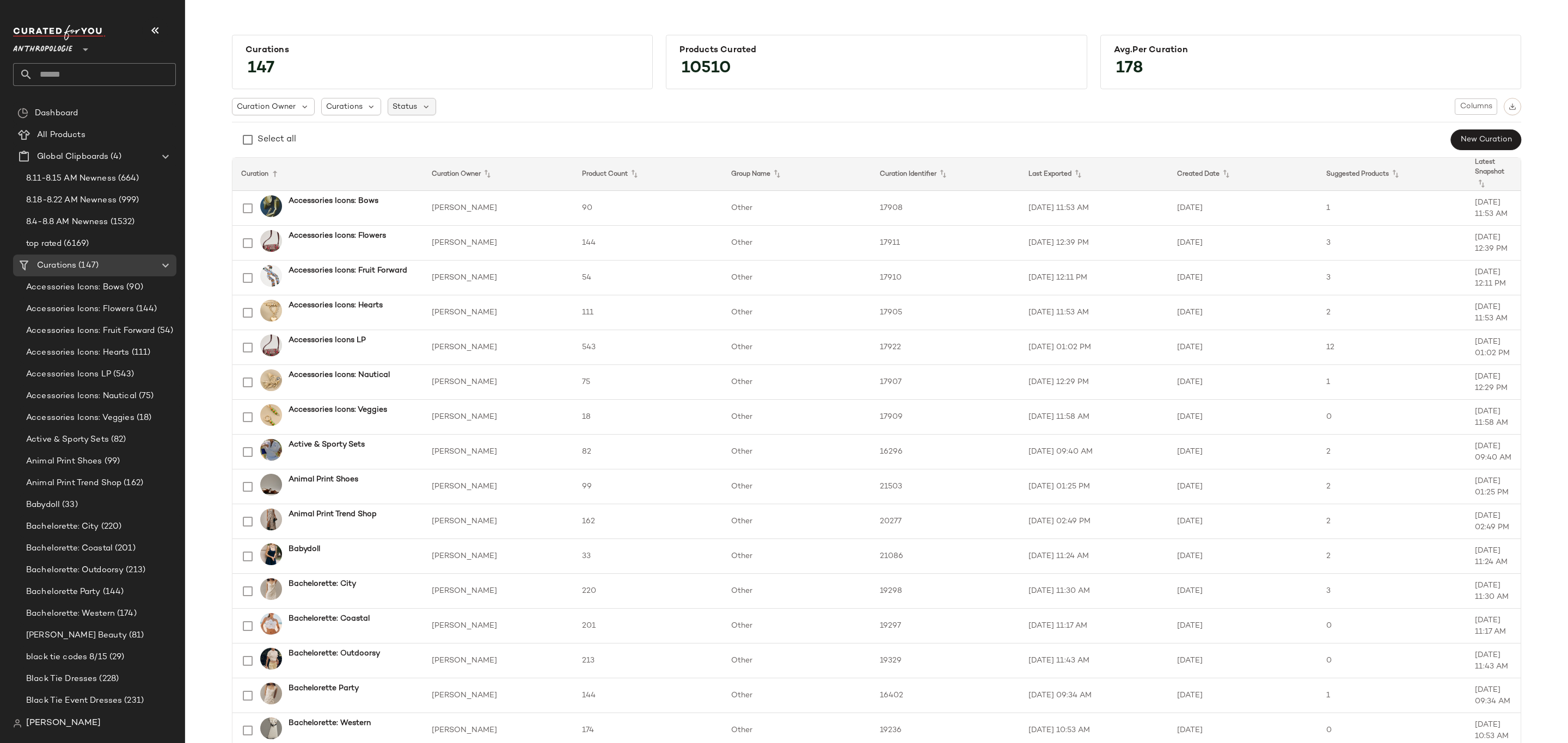
click at [399, 109] on span "Status" at bounding box center [404, 107] width 24 height 11
click at [442, 134] on span "Archived" at bounding box center [429, 134] width 33 height 21
